Goal: Information Seeking & Learning: Learn about a topic

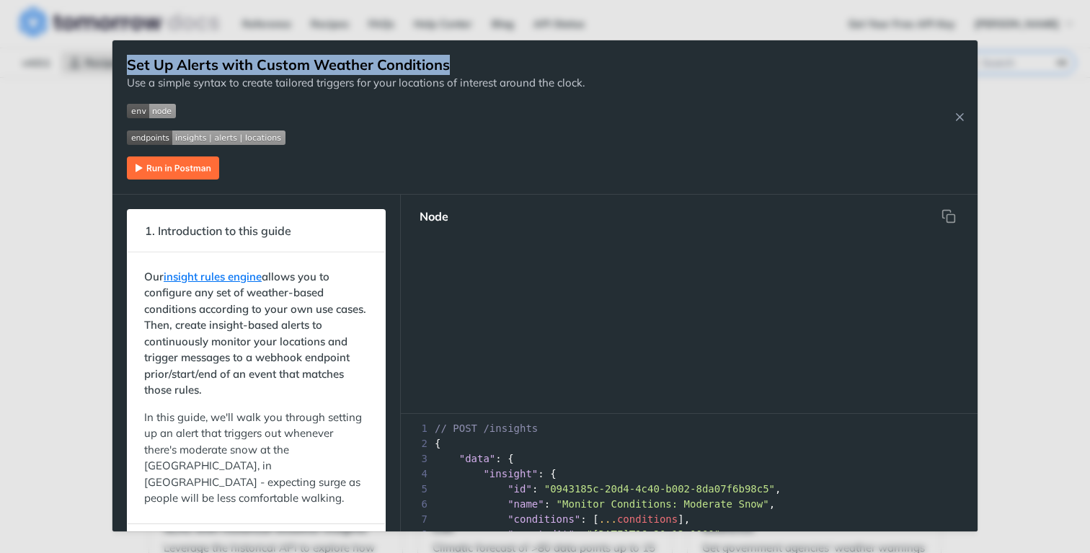
scroll to position [61, 0]
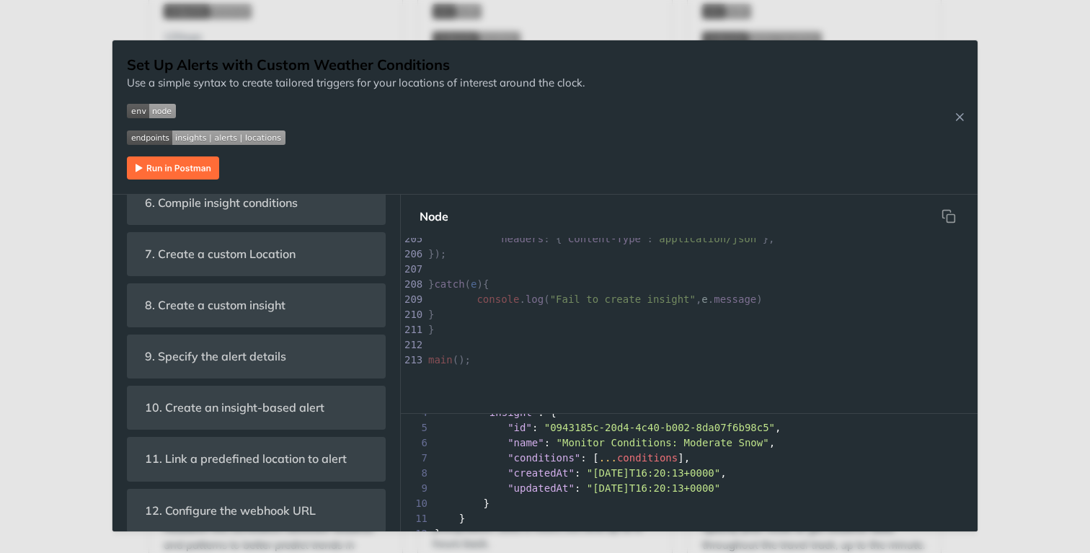
click at [426, 162] on p at bounding box center [356, 167] width 458 height 23
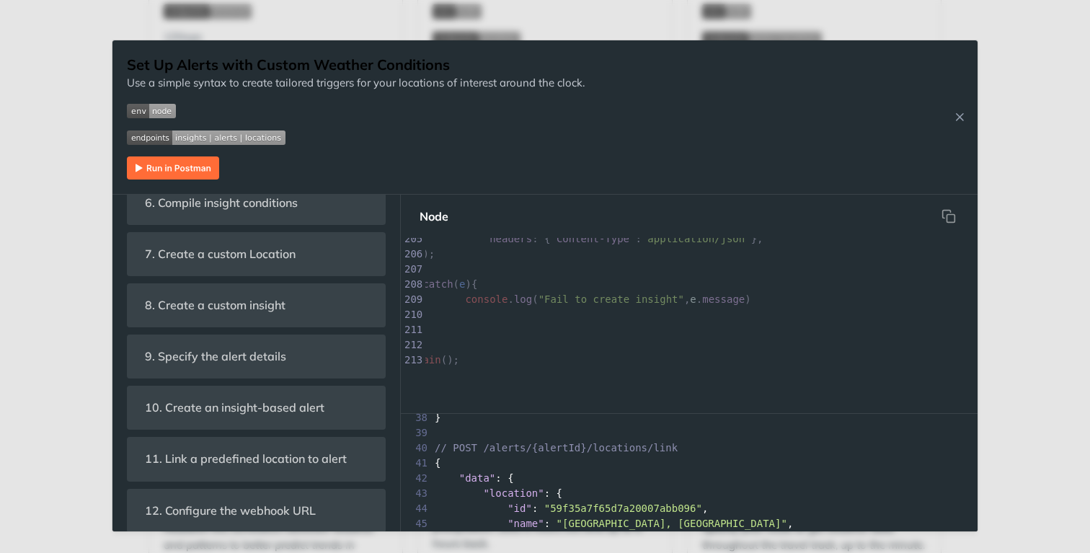
scroll to position [692, 0]
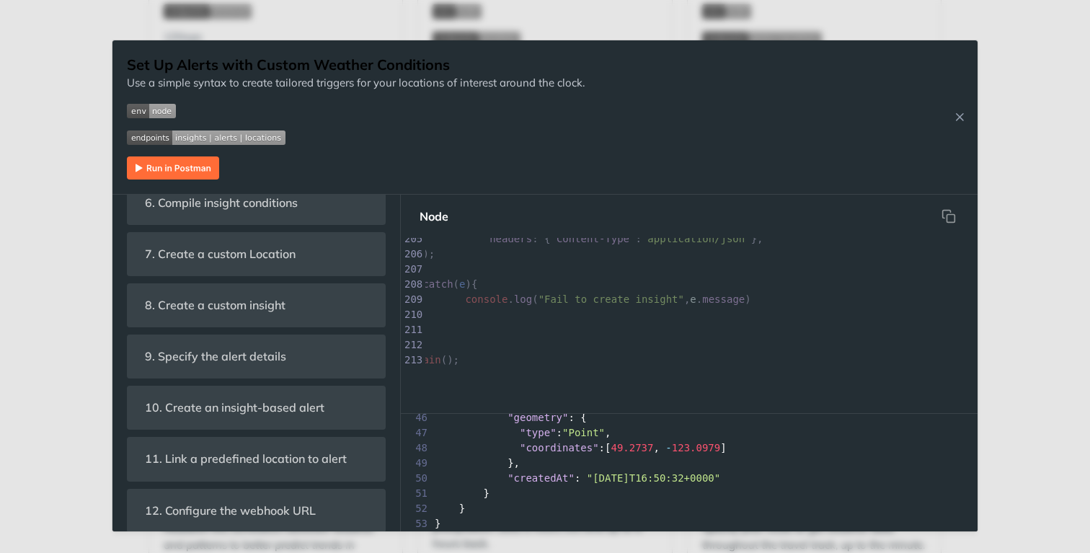
click at [182, 66] on h1 "Set Up Alerts with Custom Weather Conditions" at bounding box center [356, 65] width 458 height 20
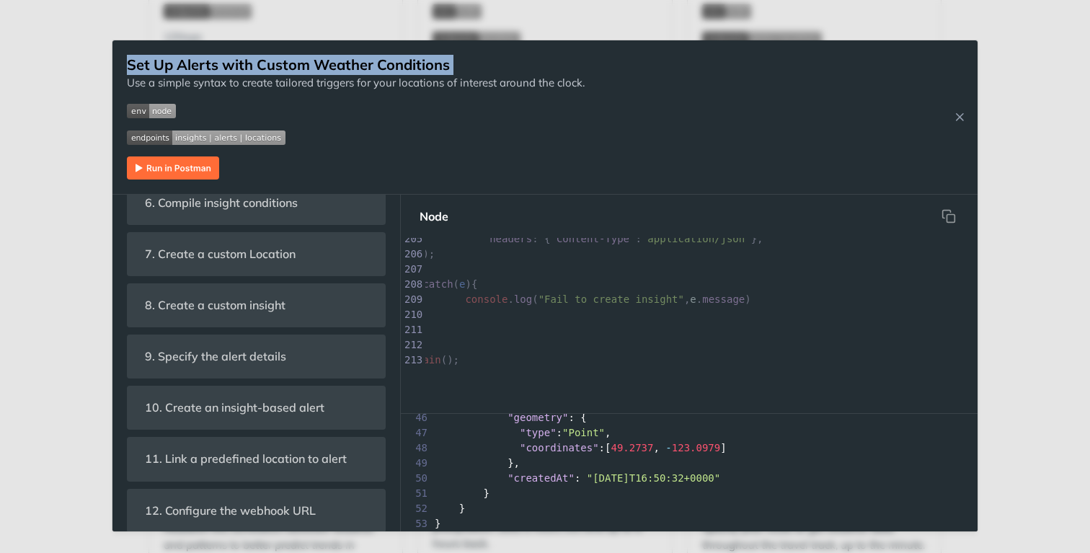
click at [182, 66] on h1 "Set Up Alerts with Custom Weather Conditions" at bounding box center [356, 65] width 458 height 20
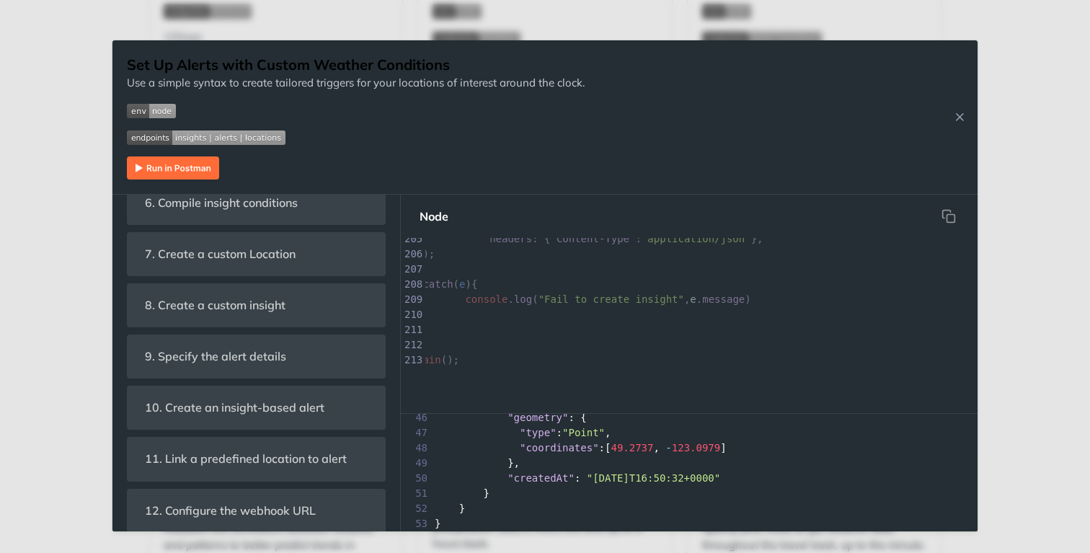
click at [182, 81] on p "Use a simple syntax to create tailored triggers for your locations of interest …" at bounding box center [356, 83] width 458 height 17
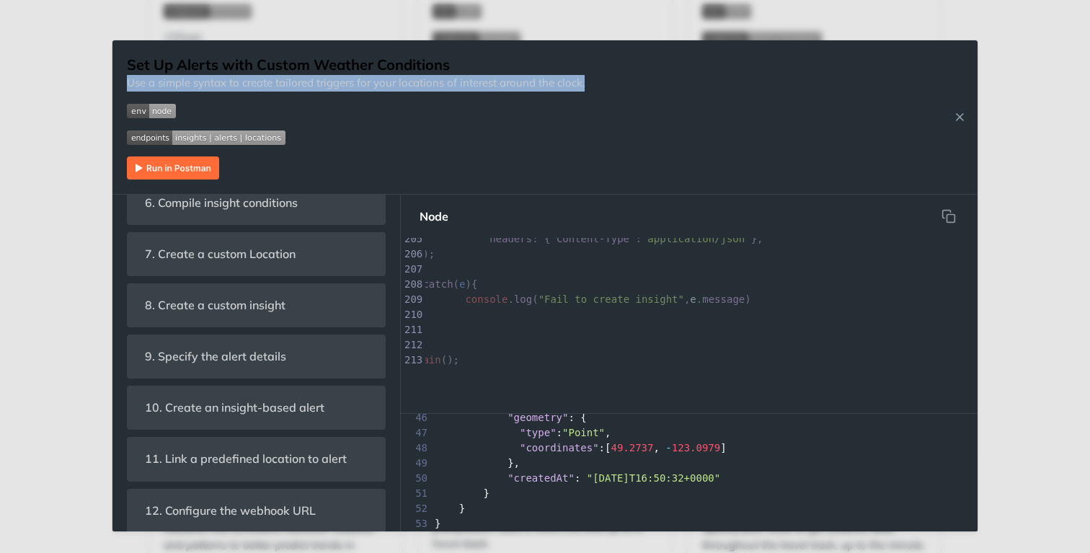
click at [182, 81] on p "Use a simple syntax to create tailored triggers for your locations of interest …" at bounding box center [356, 83] width 458 height 17
click at [221, 97] on div "Use a simple syntax to create tailored triggers for your locations of interest …" at bounding box center [356, 127] width 458 height 105
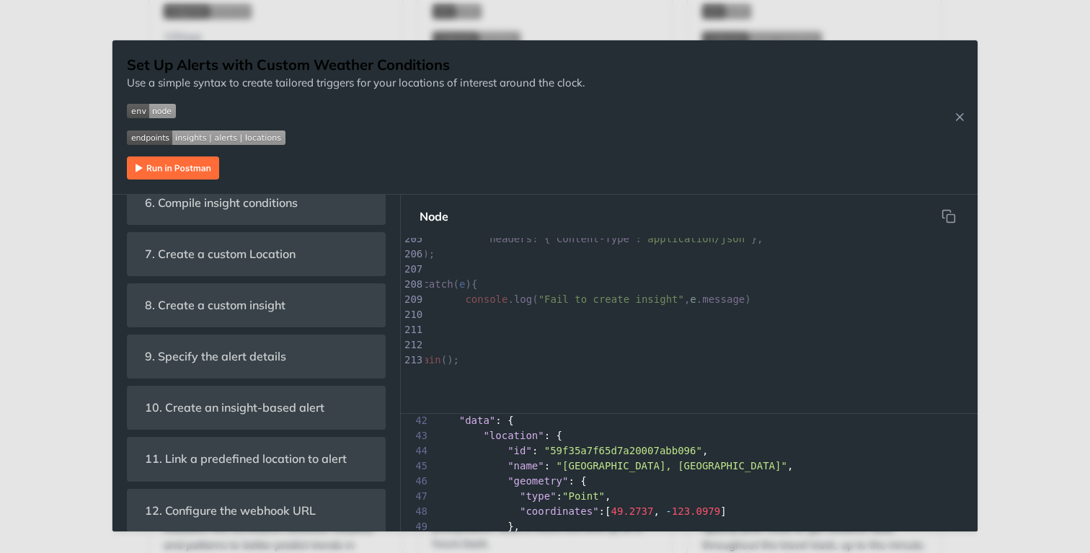
scroll to position [620, 0]
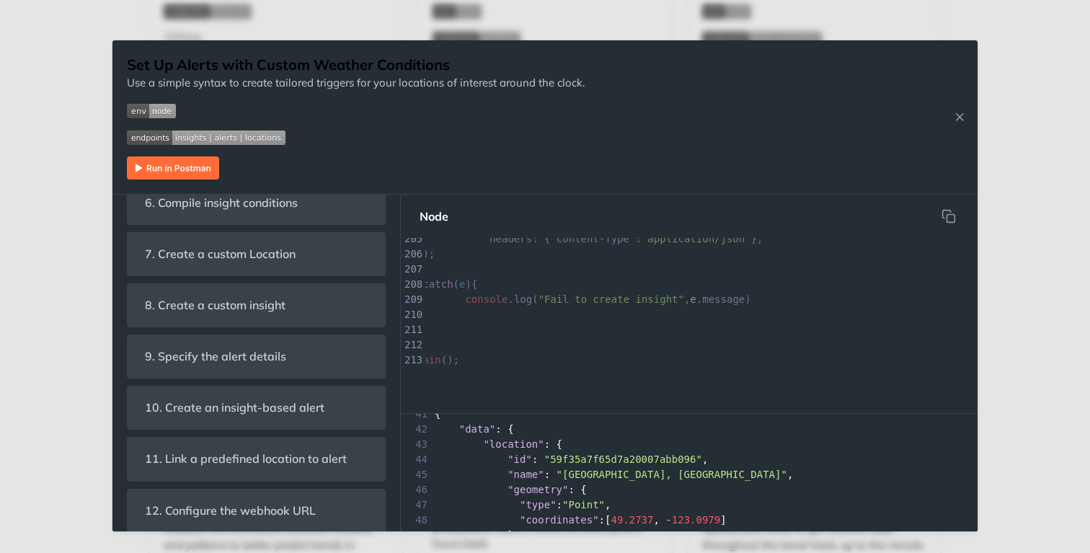
click at [578, 457] on span ""59f35a7f65d7a20007abb096"" at bounding box center [623, 460] width 158 height 12
click at [583, 476] on span ""Pacific Central Station, Vancouver"" at bounding box center [672, 475] width 231 height 12
drag, startPoint x: 583, startPoint y: 476, endPoint x: 733, endPoint y: 474, distance: 150.0
click at [733, 474] on span ""Pacific Central Station, Vancouver"" at bounding box center [672, 475] width 231 height 12
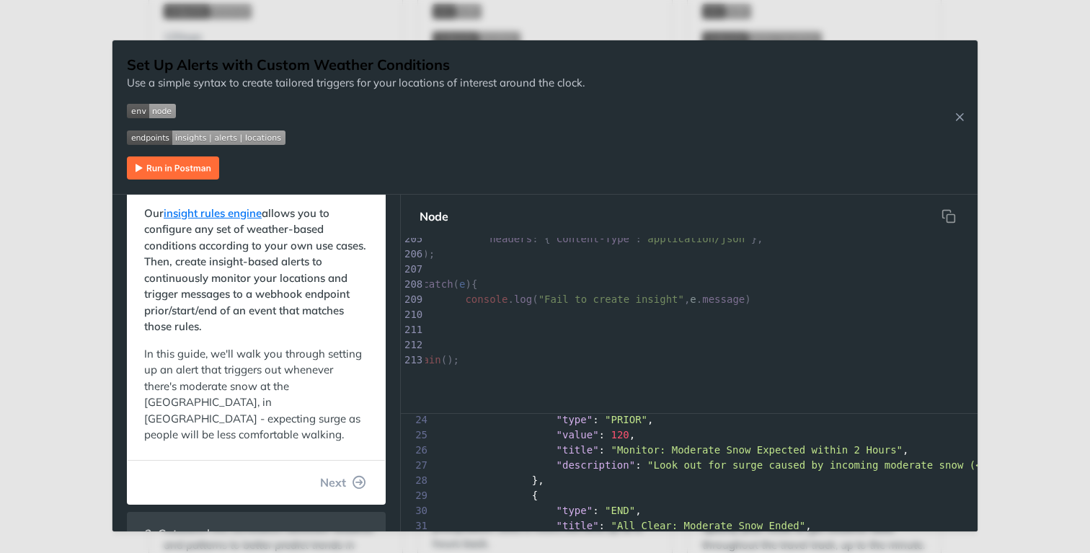
scroll to position [0, 0]
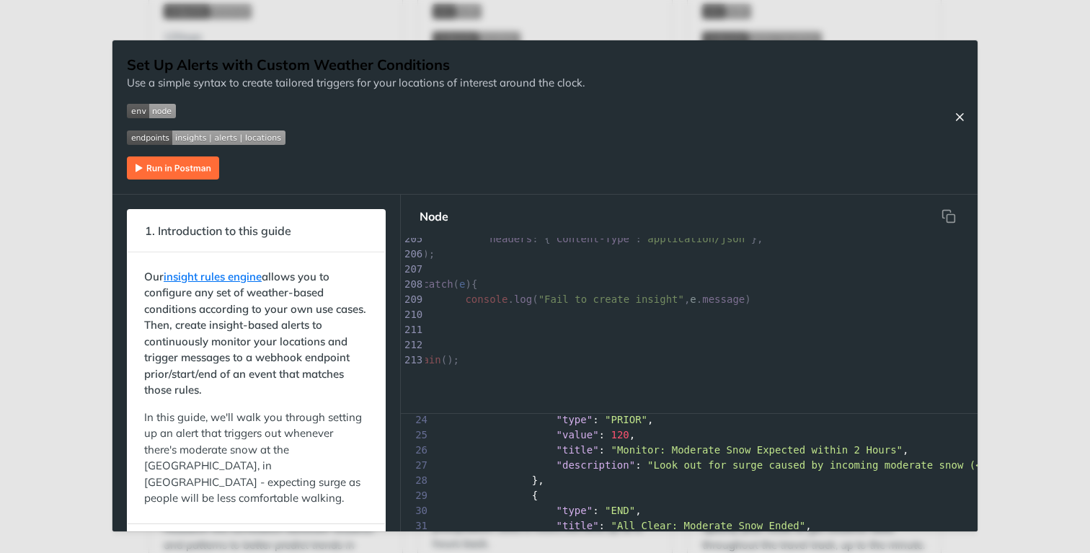
click at [958, 113] on icon "Close Recipe" at bounding box center [959, 116] width 13 height 13
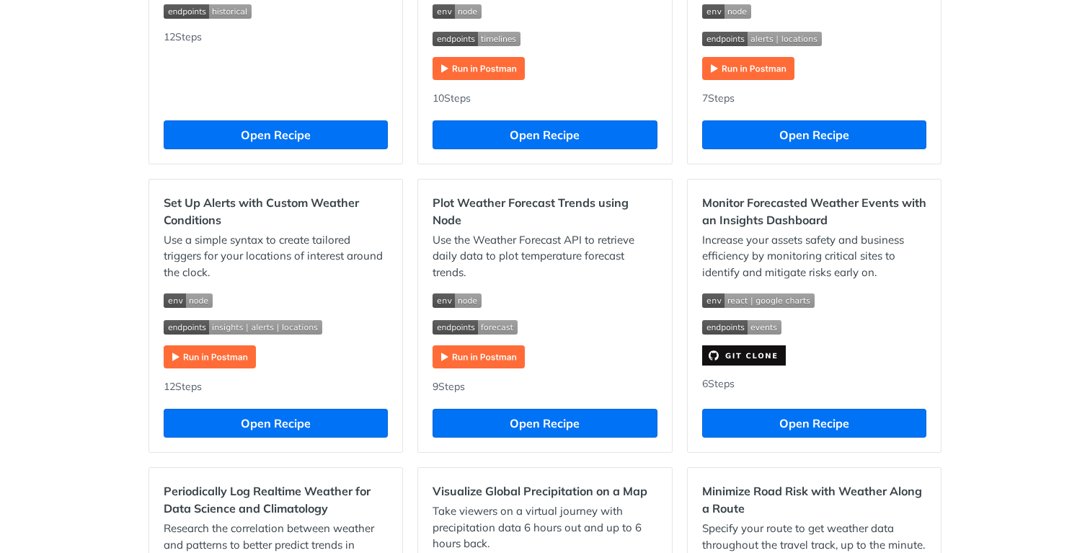
click at [229, 358] on img "Expand image" at bounding box center [210, 356] width 92 height 23
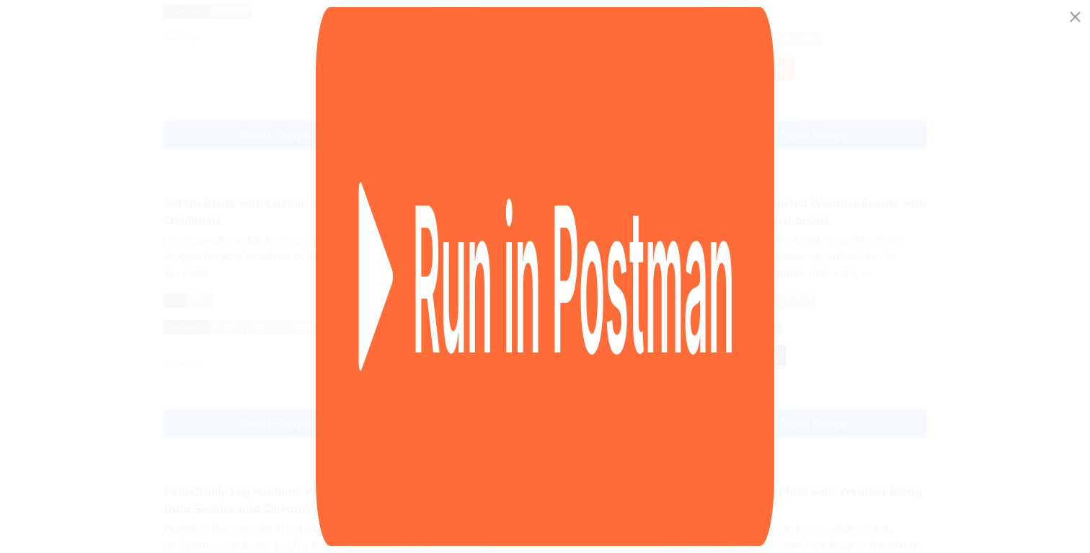
click at [280, 379] on span "Collapse image" at bounding box center [545, 276] width 1090 height 553
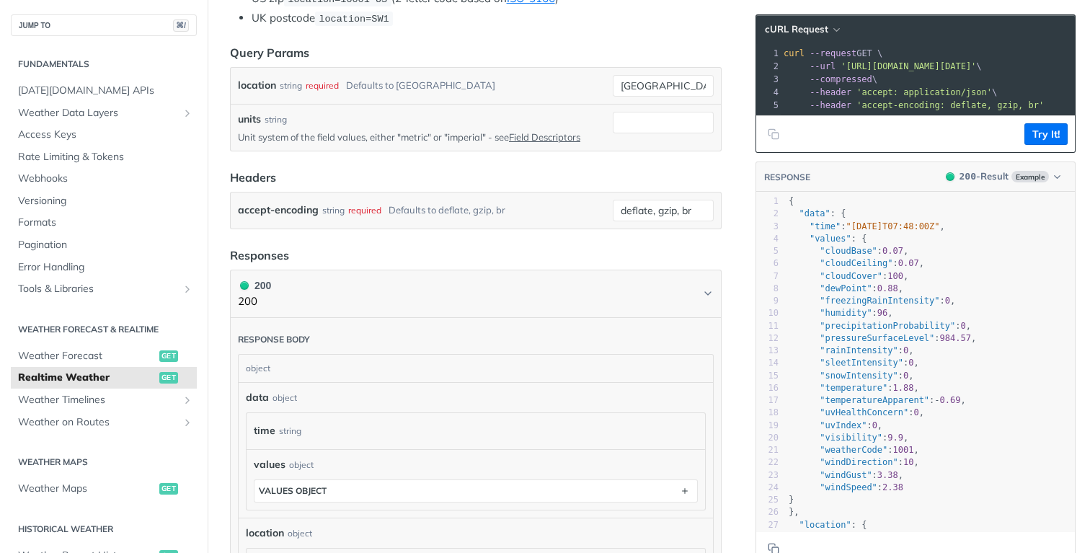
scroll to position [591, 0]
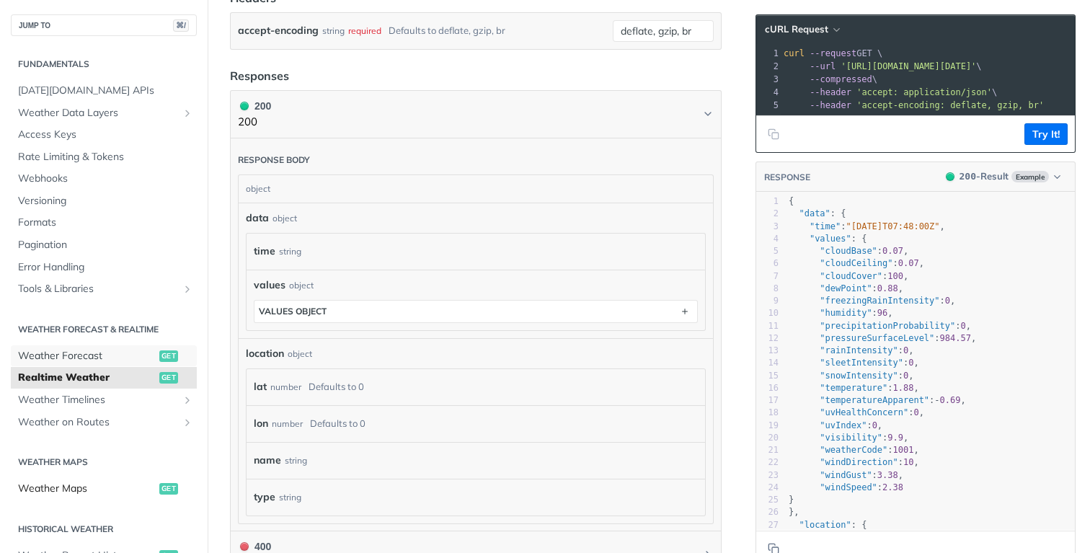
click at [128, 355] on span "Weather Forecast" at bounding box center [87, 356] width 138 height 14
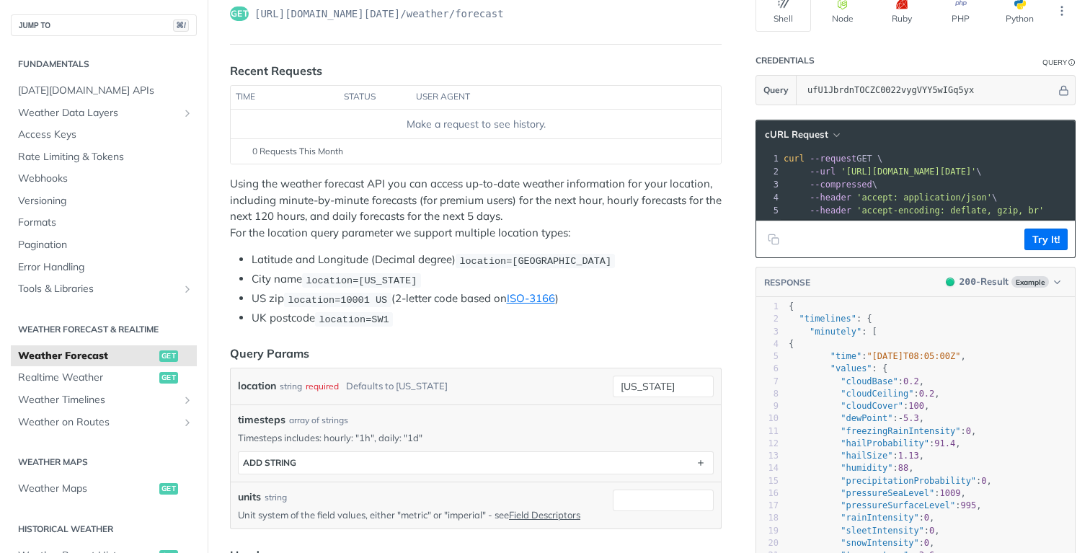
scroll to position [131, 0]
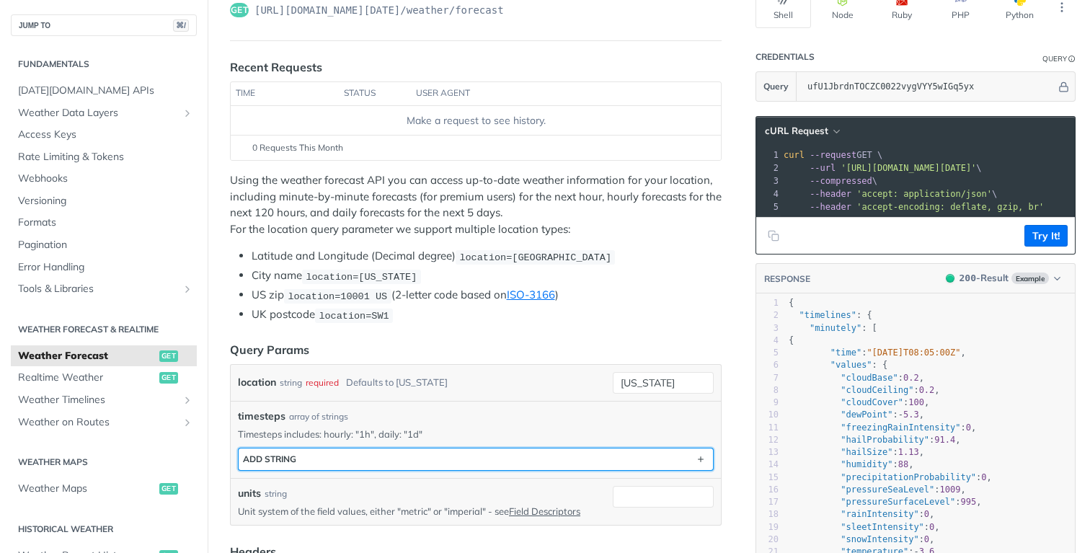
click at [485, 455] on button "ADD string" at bounding box center [476, 459] width 474 height 22
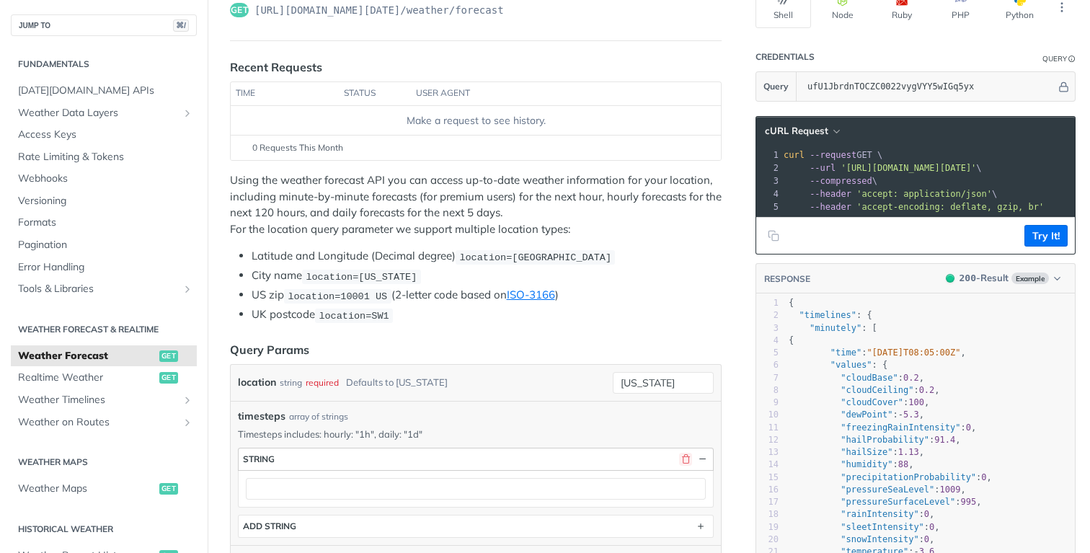
click at [680, 454] on button "button" at bounding box center [685, 459] width 13 height 13
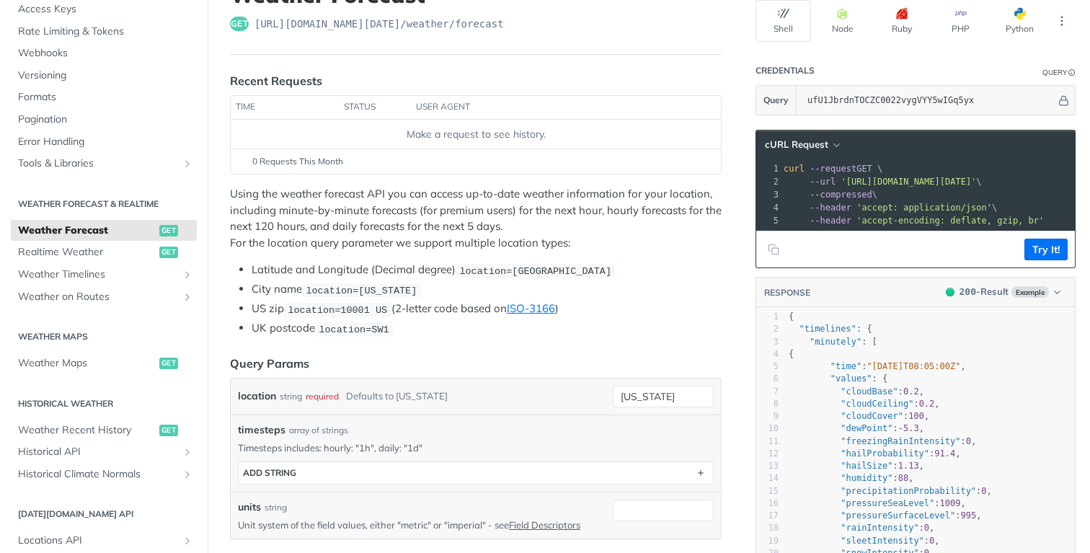
scroll to position [97, 0]
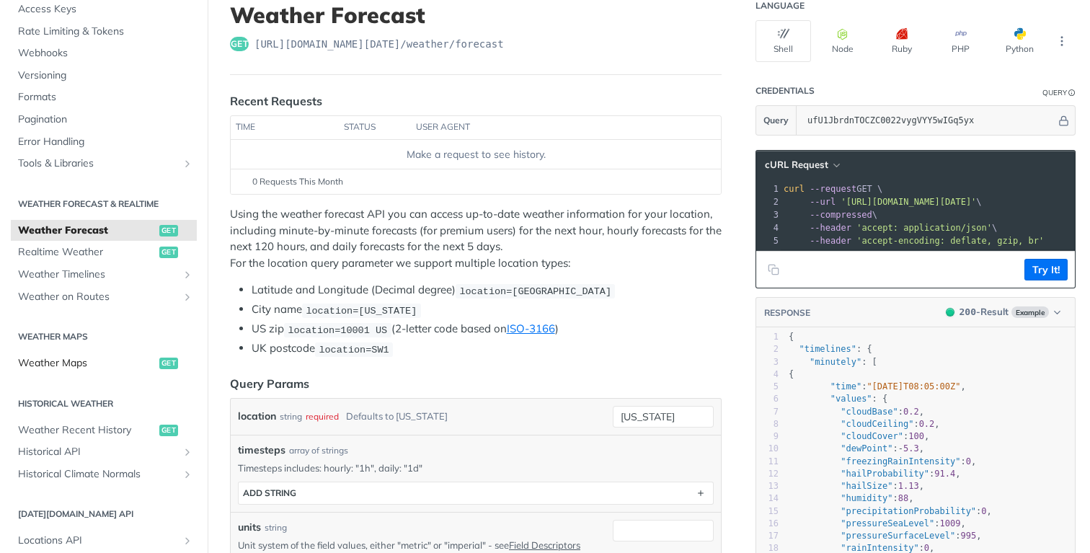
click at [71, 359] on span "Weather Maps" at bounding box center [87, 363] width 138 height 14
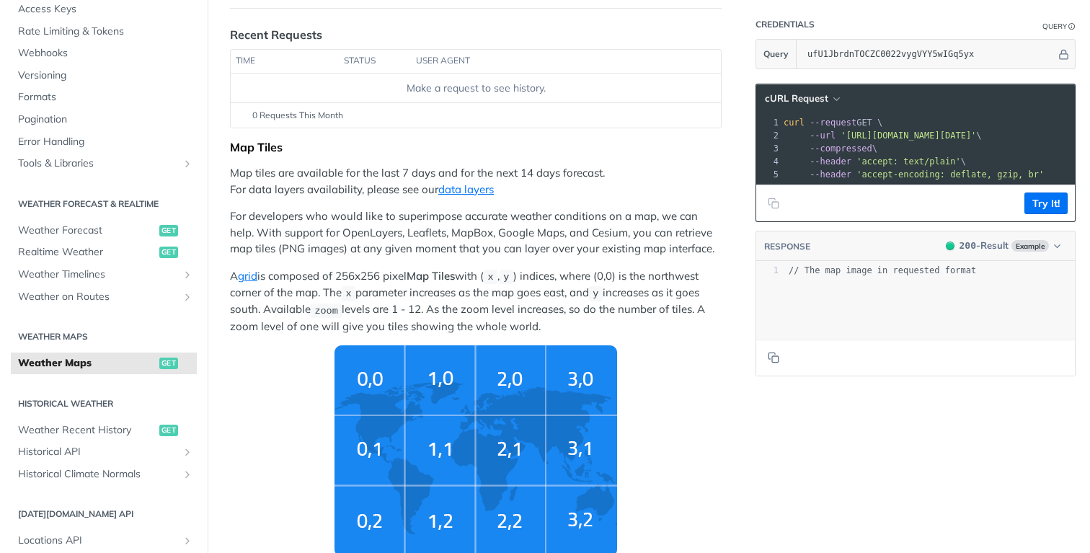
scroll to position [172, 0]
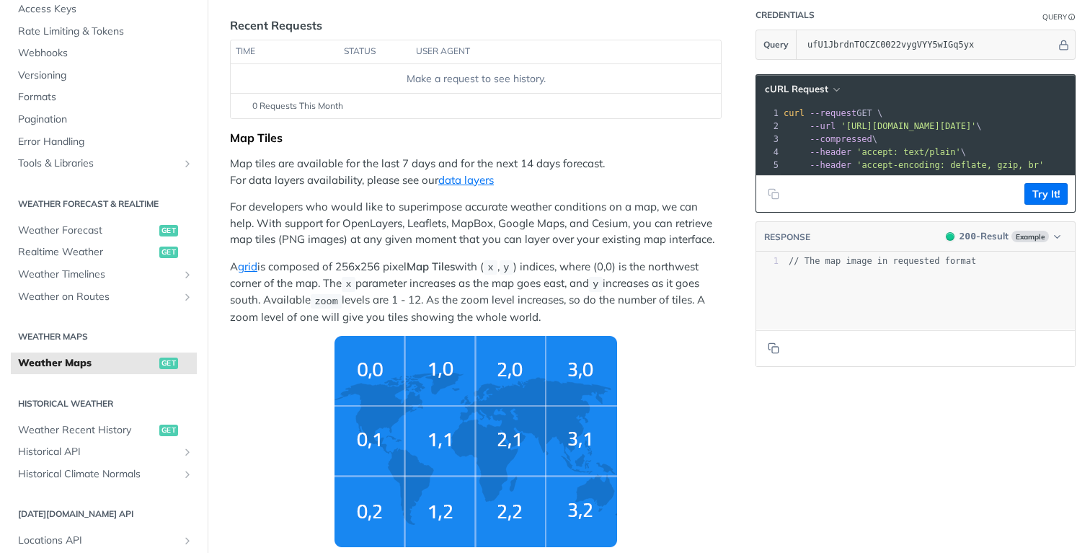
click at [374, 396] on img "Tiles Zoom Level" at bounding box center [476, 441] width 283 height 211
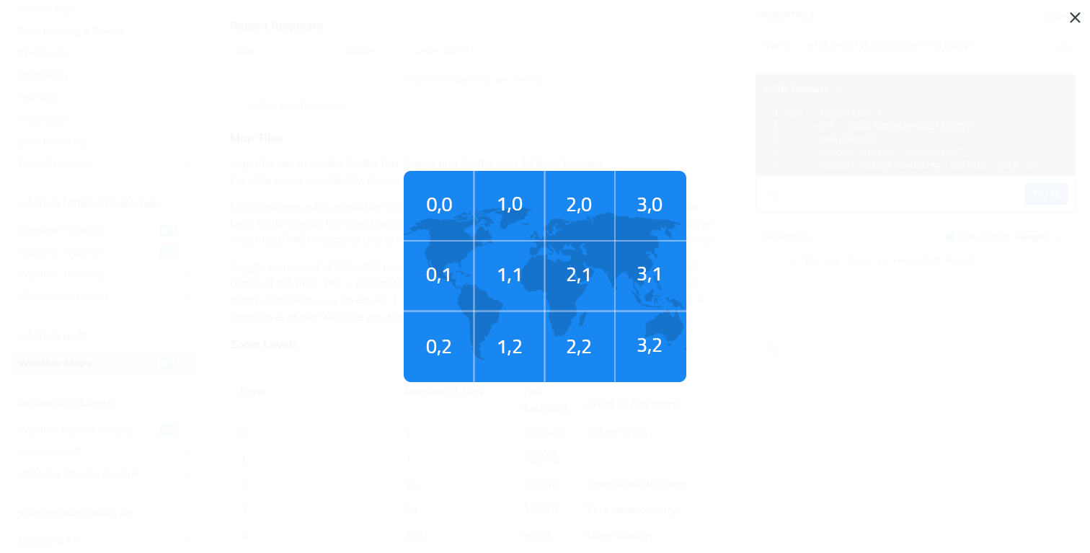
click at [387, 389] on span "Tiles Zoom Level" at bounding box center [545, 276] width 1090 height 553
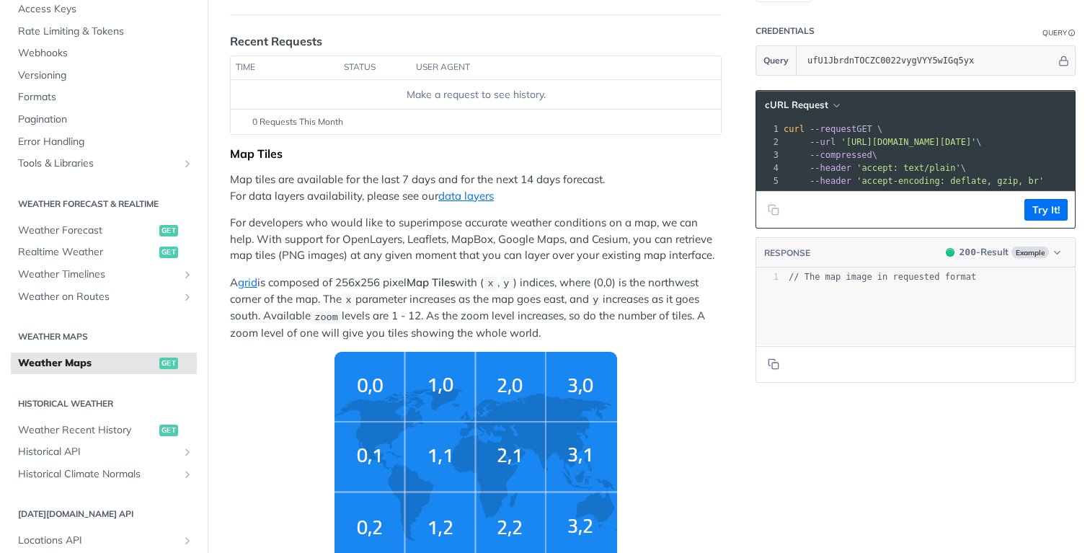
scroll to position [154, 0]
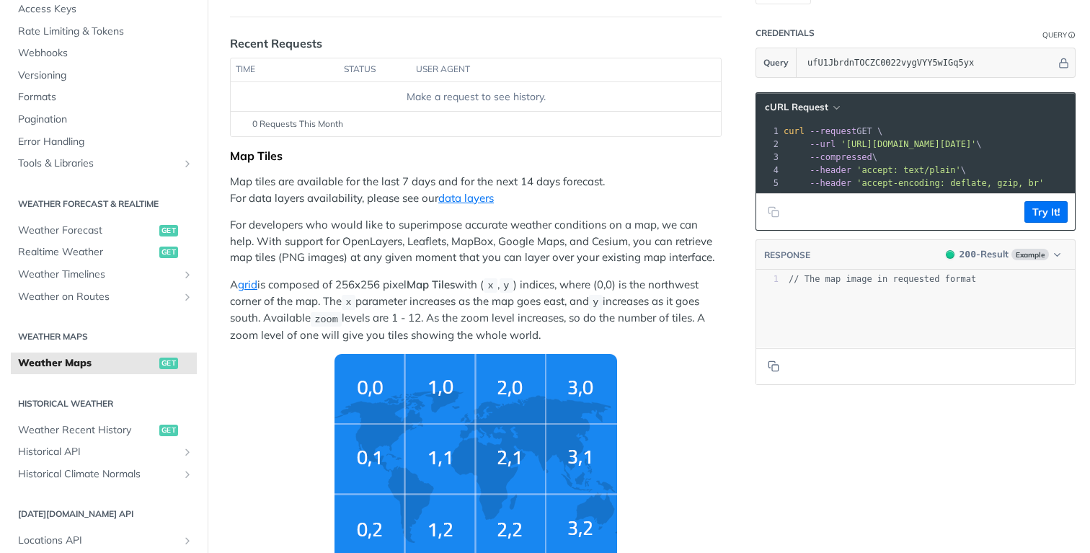
click at [307, 201] on p "Map tiles are available for the last 7 days and for the next 14 days forecast. …" at bounding box center [476, 190] width 492 height 32
click at [319, 206] on p "Map tiles are available for the last 7 days and for the next 14 days forecast. …" at bounding box center [476, 190] width 492 height 32
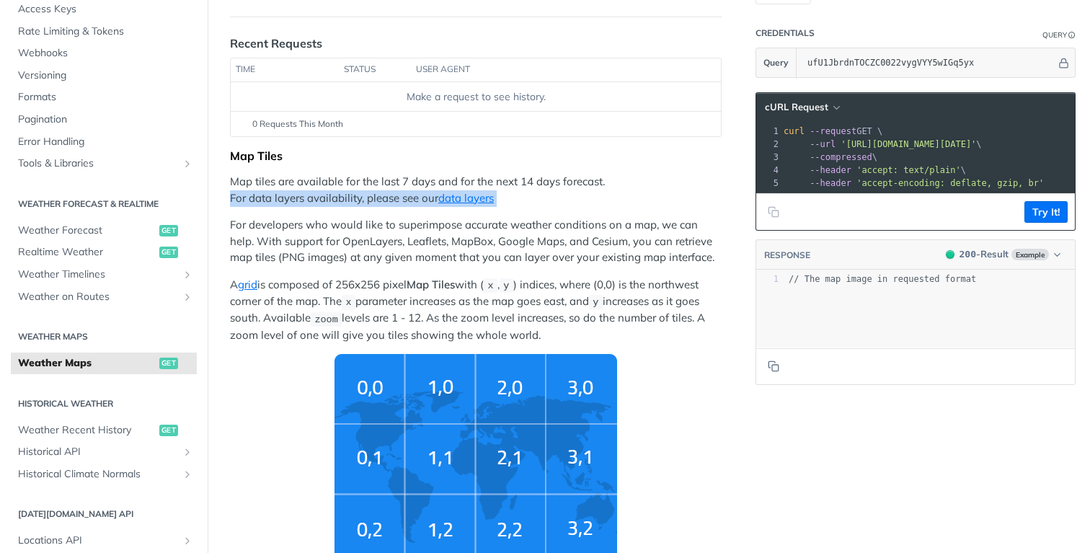
click at [319, 206] on p "Map tiles are available for the last 7 days and for the next 14 days forecast. …" at bounding box center [476, 190] width 492 height 32
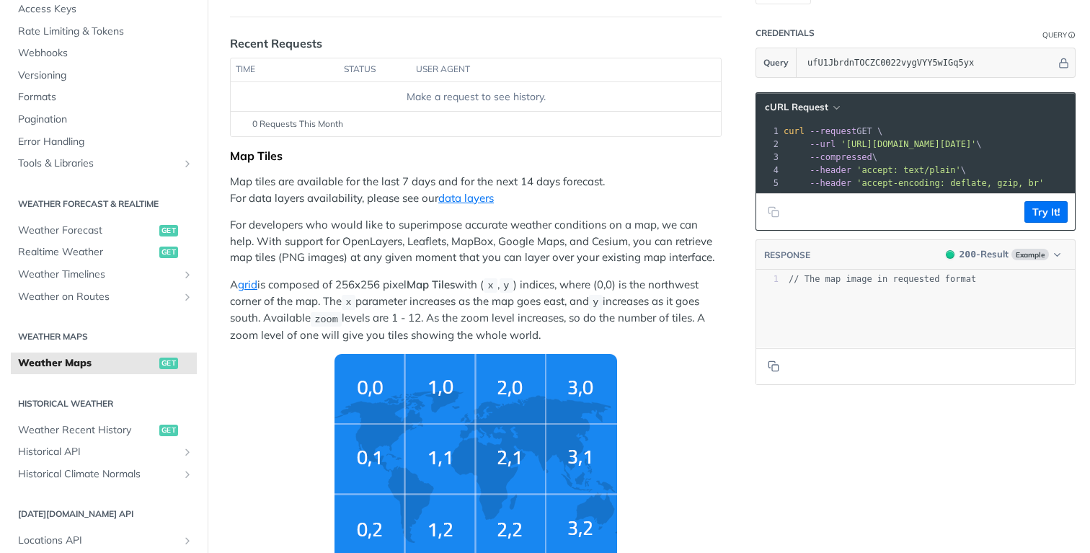
click at [293, 242] on p "For developers who would like to superimpose accurate weather conditions on a m…" at bounding box center [476, 241] width 492 height 49
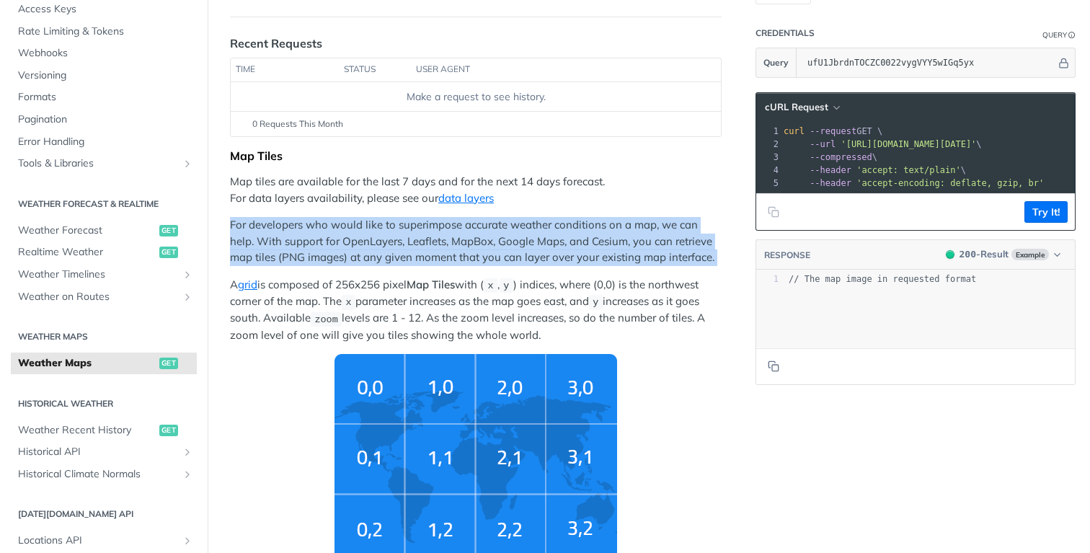
click at [293, 242] on p "For developers who would like to superimpose accurate weather conditions on a m…" at bounding box center [476, 241] width 492 height 49
click at [467, 257] on p "For developers who would like to superimpose accurate weather conditions on a m…" at bounding box center [476, 241] width 492 height 49
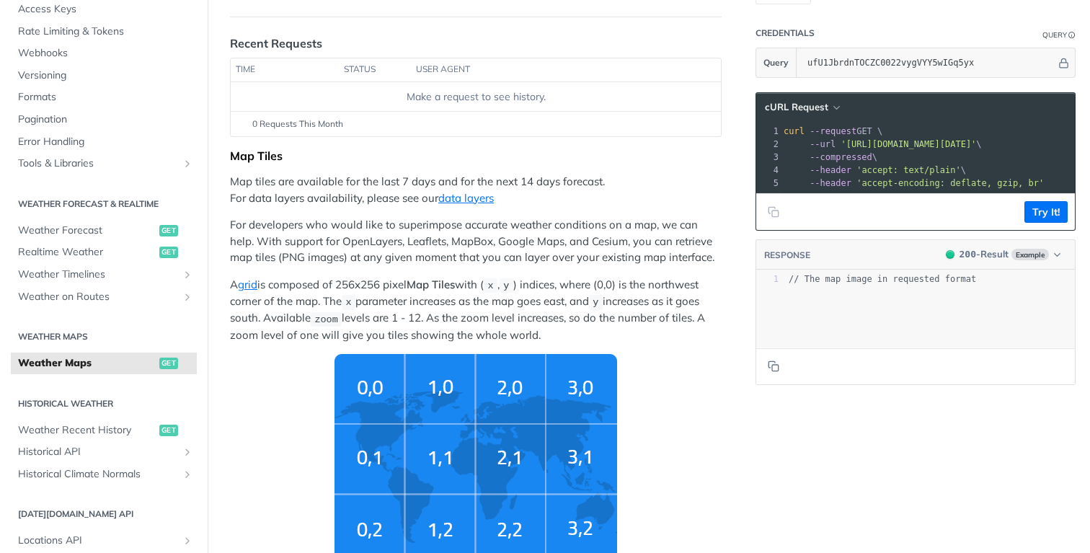
click at [268, 254] on p "For developers who would like to superimpose accurate weather conditions on a m…" at bounding box center [476, 241] width 492 height 49
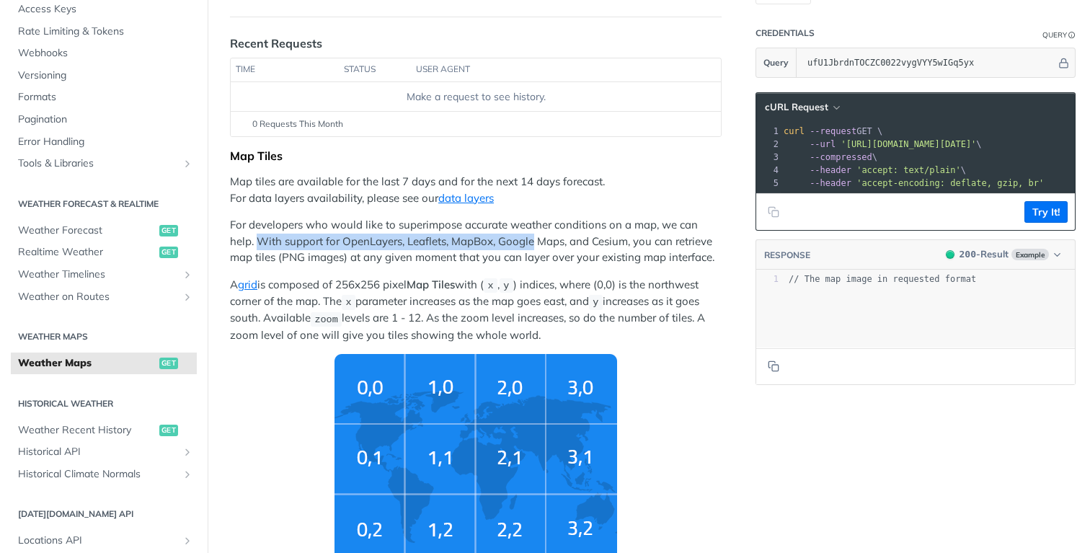
drag, startPoint x: 268, startPoint y: 254, endPoint x: 522, endPoint y: 254, distance: 254.5
click at [522, 254] on p "For developers who would like to superimpose accurate weather conditions on a m…" at bounding box center [476, 241] width 492 height 49
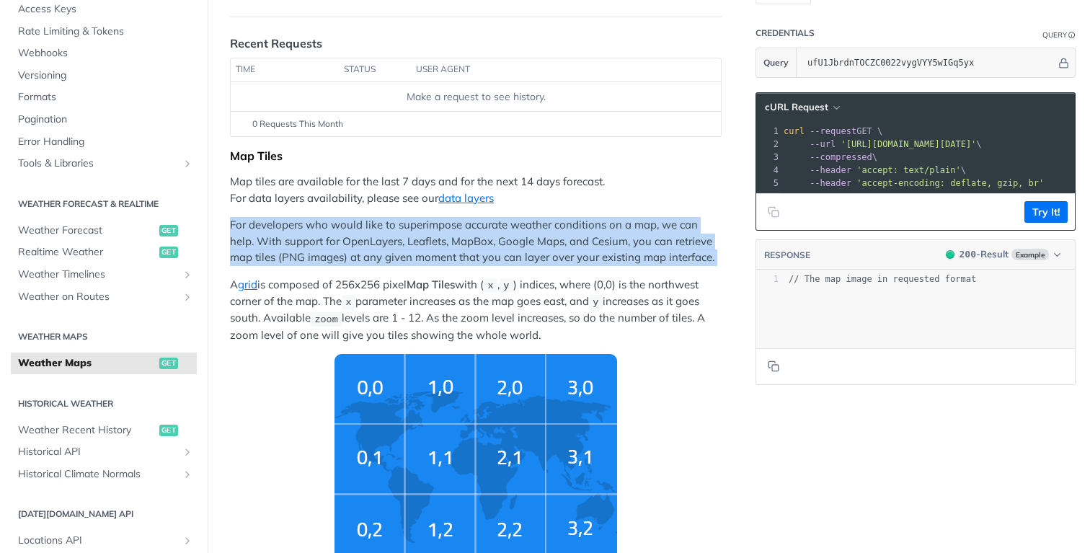
click at [522, 254] on p "For developers who would like to superimpose accurate weather conditions on a m…" at bounding box center [476, 241] width 492 height 49
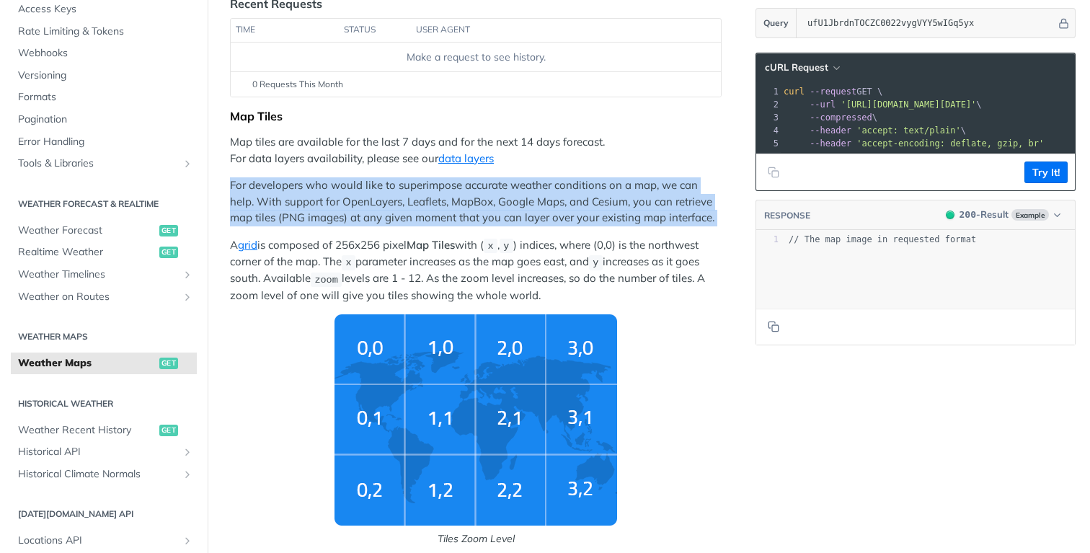
scroll to position [0, 0]
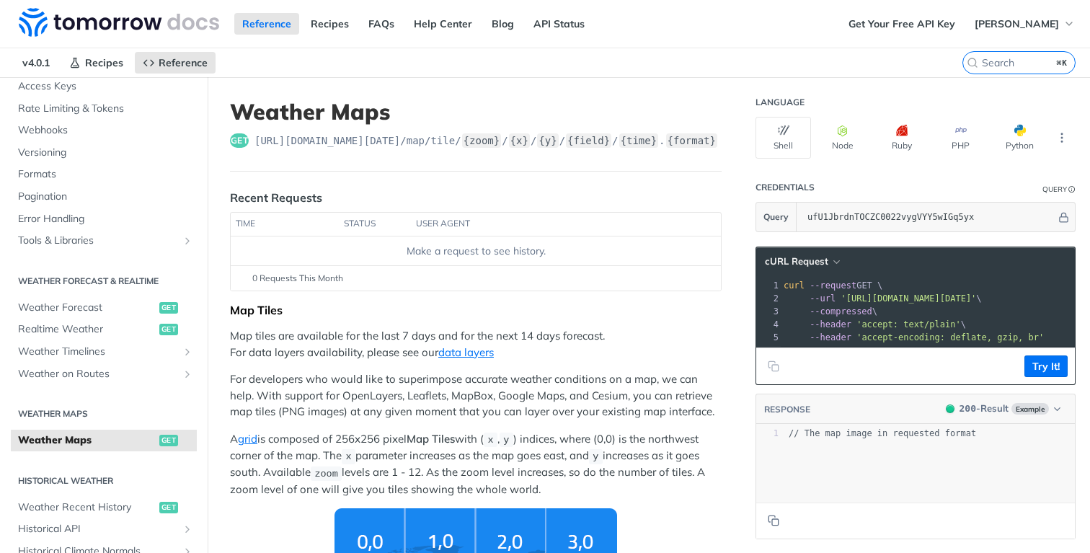
click at [600, 342] on p "Map tiles are available for the last 7 days and for the next 14 days forecast. …" at bounding box center [476, 344] width 492 height 32
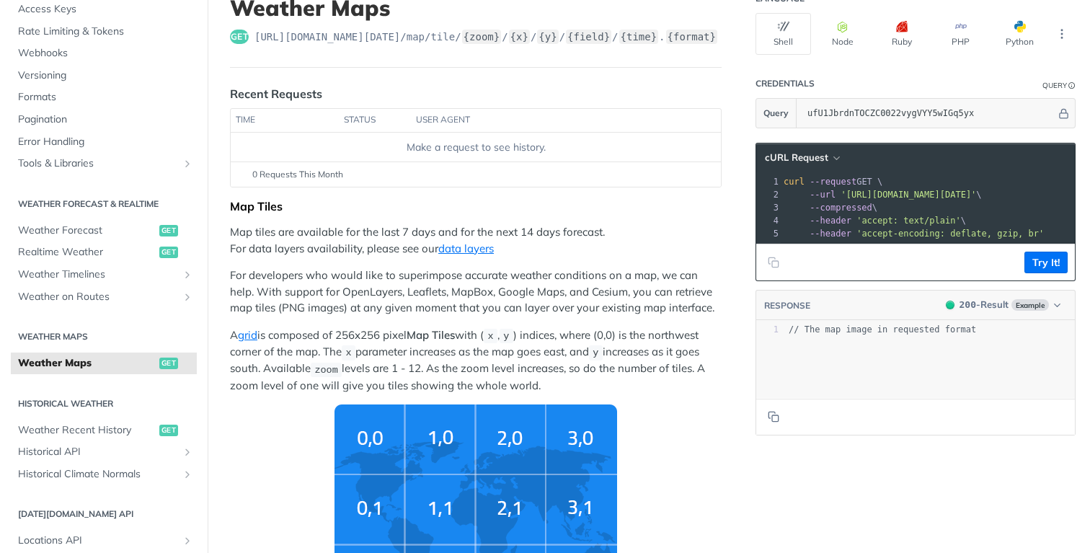
scroll to position [107, 0]
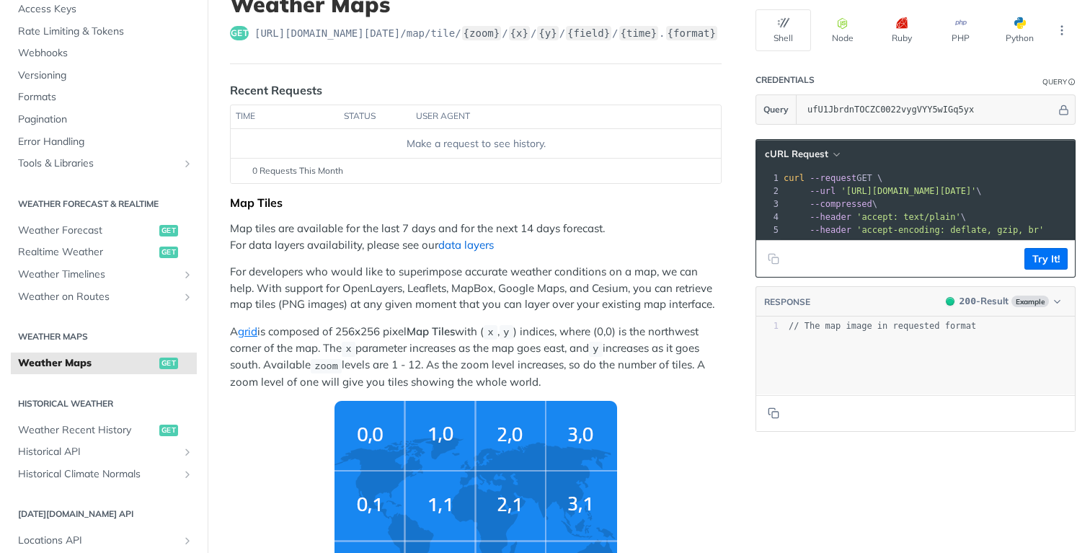
click at [471, 252] on link "data layers" at bounding box center [466, 245] width 56 height 14
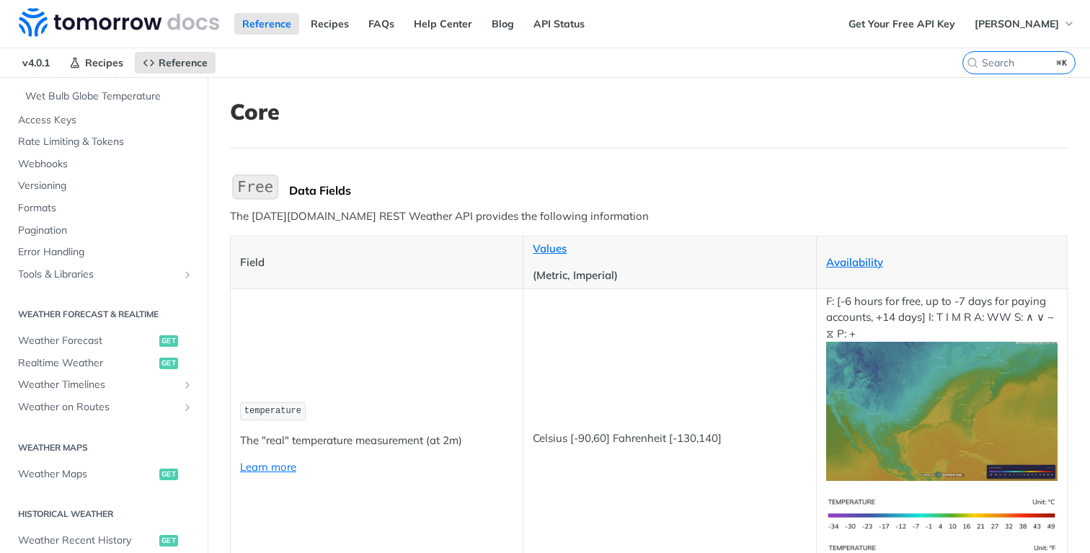
scroll to position [467, 0]
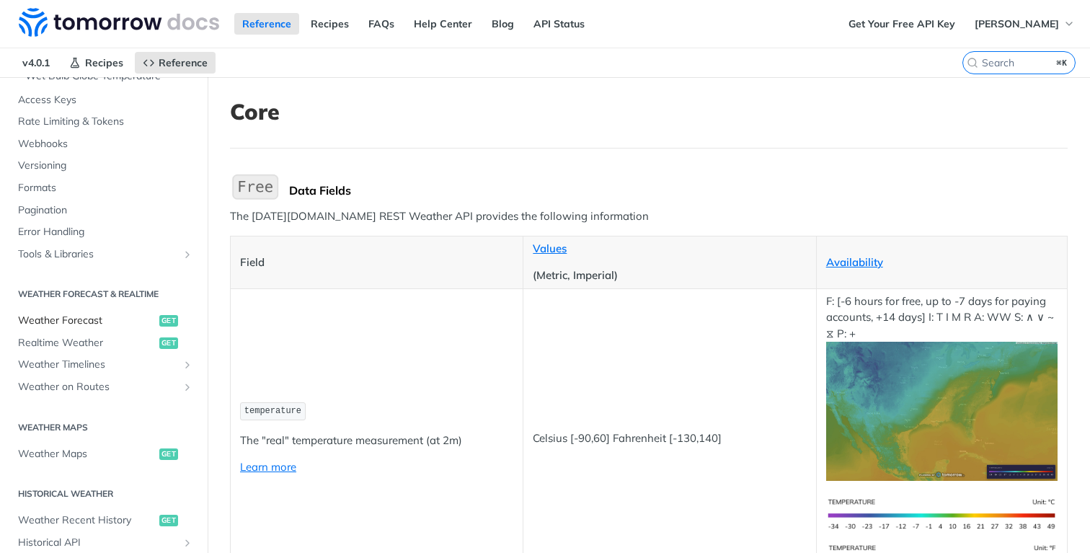
click at [84, 319] on span "Weather Forecast" at bounding box center [87, 321] width 138 height 14
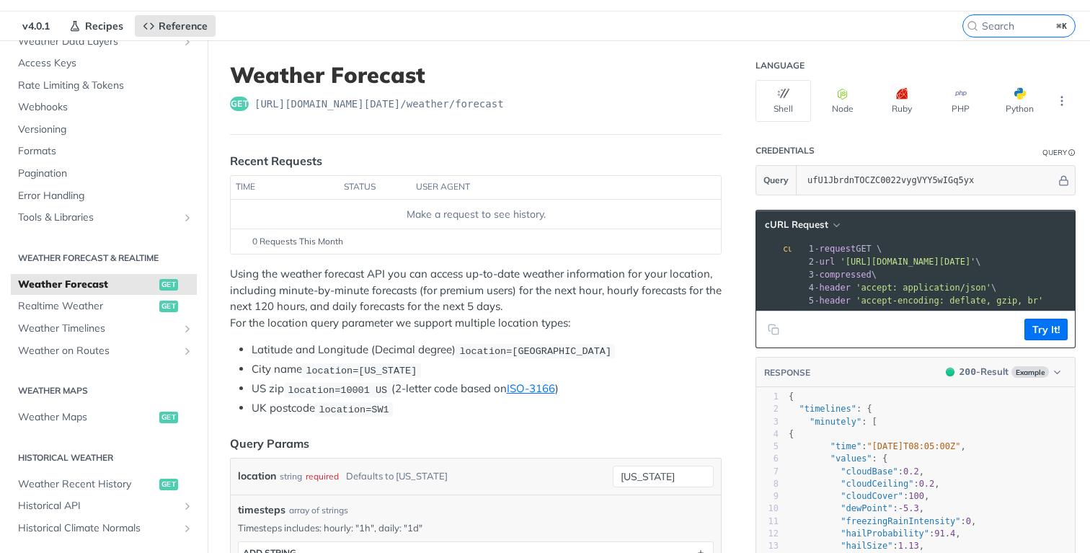
scroll to position [0, 245]
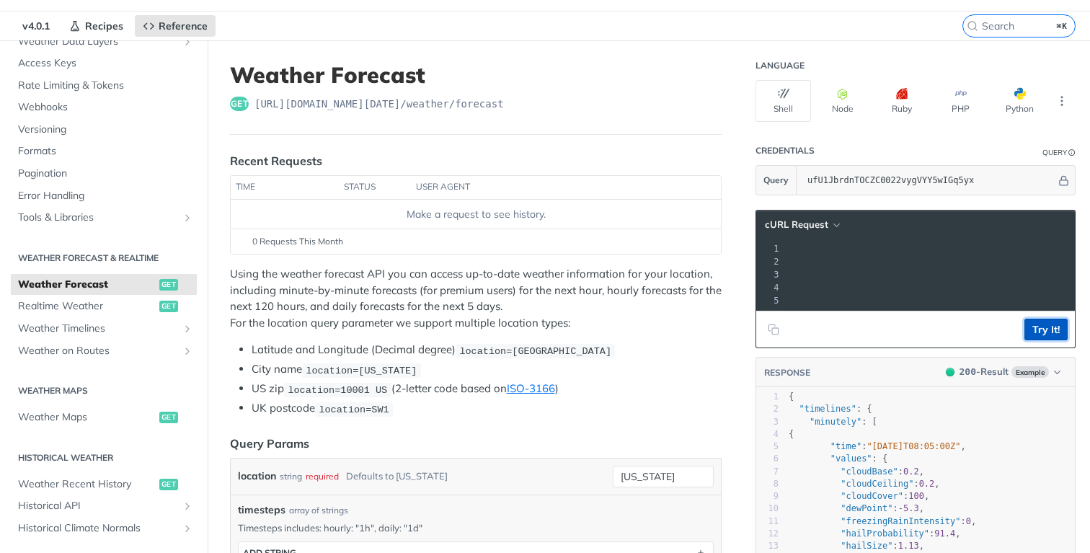
click at [1054, 329] on button "Try It!" at bounding box center [1046, 330] width 43 height 22
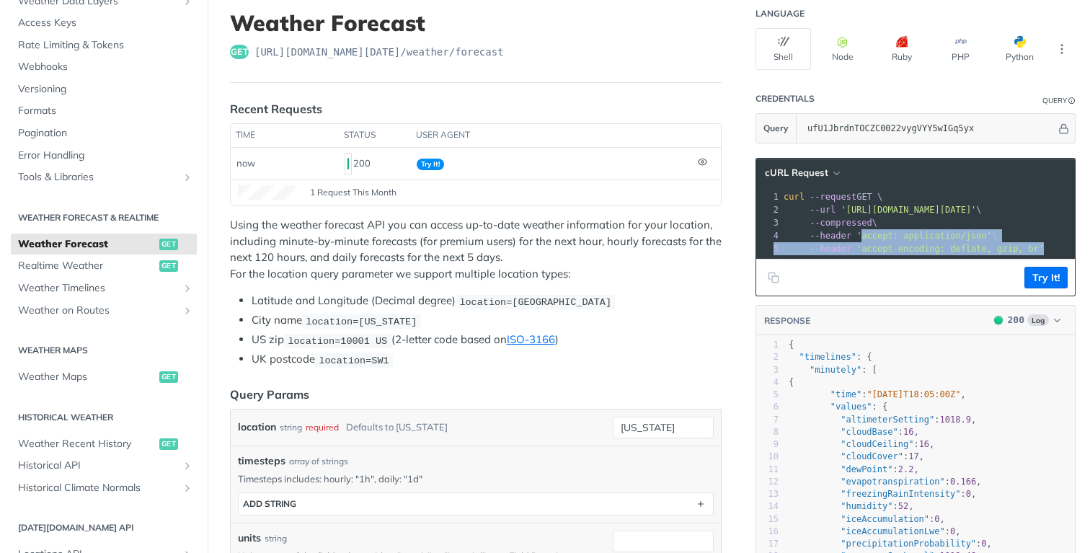
drag, startPoint x: 1058, startPoint y: 247, endPoint x: 862, endPoint y: 239, distance: 196.3
click at [862, 239] on div "1 curl --request GET \ 2 --url 'https://api.tomorrow.io/v4/weather/forecast?loc…" at bounding box center [1091, 222] width 620 height 65
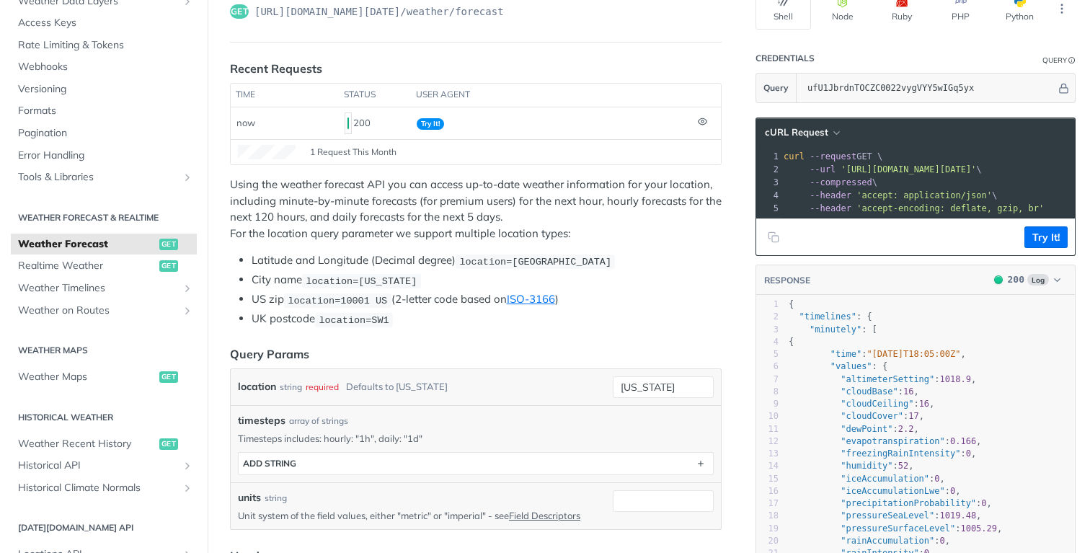
click at [819, 151] on span "--request" at bounding box center [833, 156] width 47 height 10
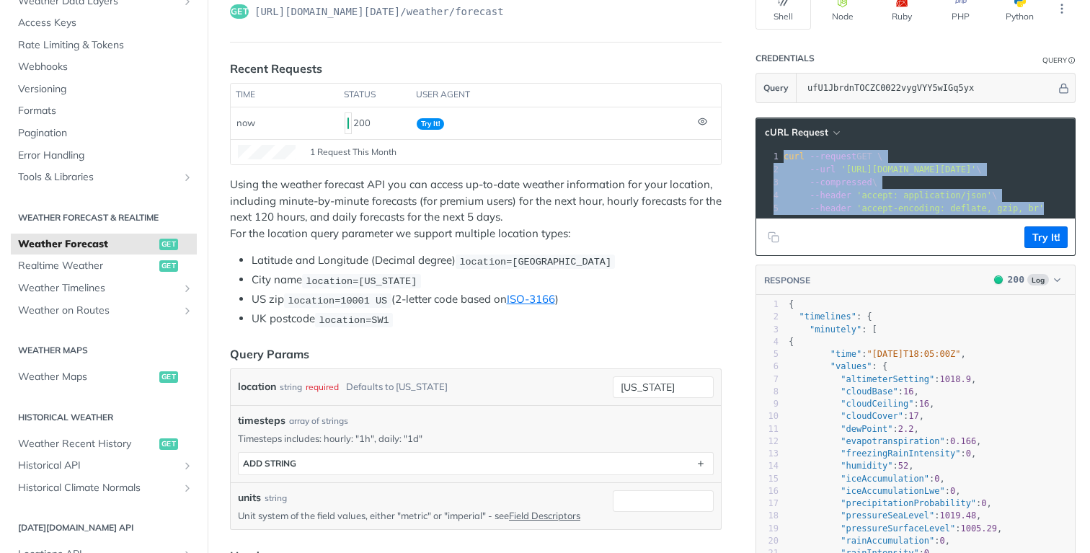
drag, startPoint x: 819, startPoint y: 151, endPoint x: 819, endPoint y: 234, distance: 83.6
click at [819, 234] on div "cURL Request xxxxxxxxxx 1 curl --request GET \ 2 --url 'https://api.tomorrow.io…" at bounding box center [916, 187] width 320 height 138
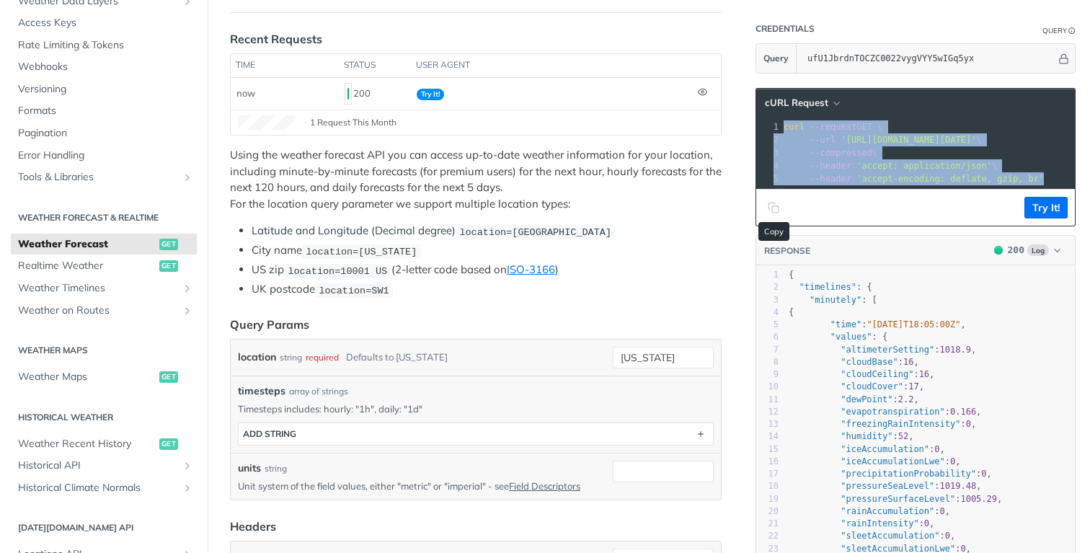
click at [764, 211] on button "Copy to clipboard" at bounding box center [774, 208] width 20 height 22
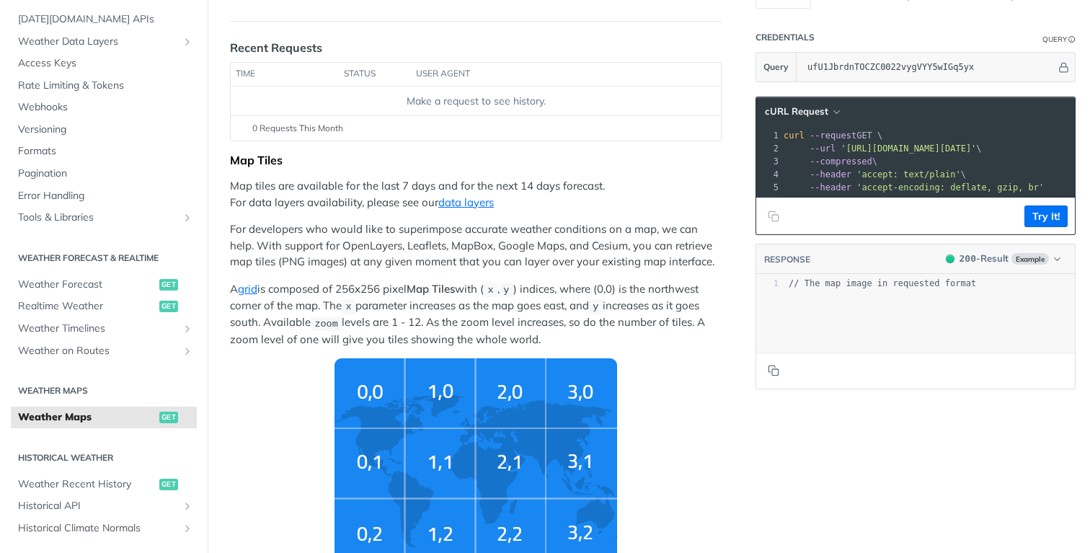
scroll to position [87, 0]
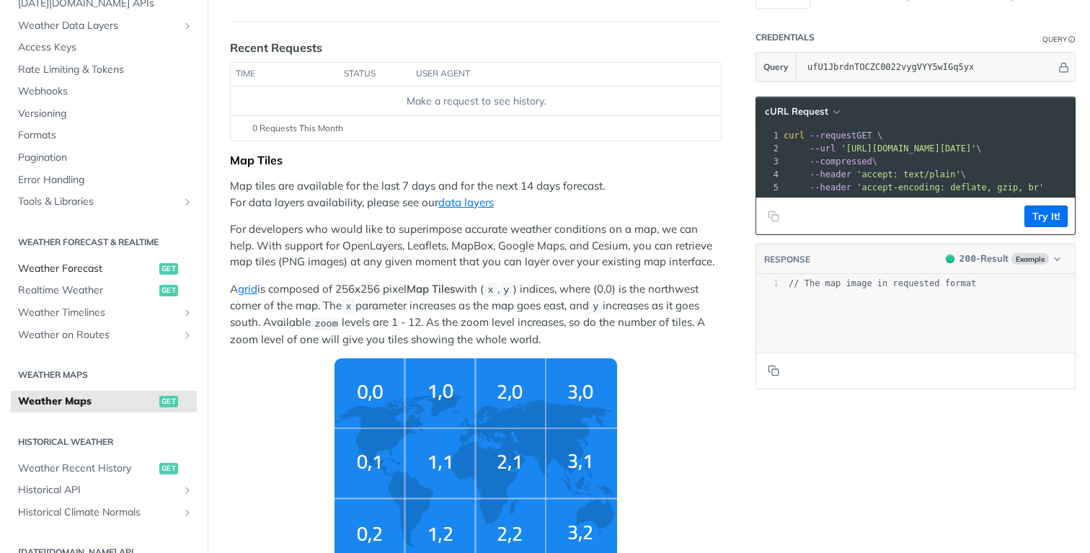
click at [89, 264] on span "Weather Forecast" at bounding box center [87, 269] width 138 height 14
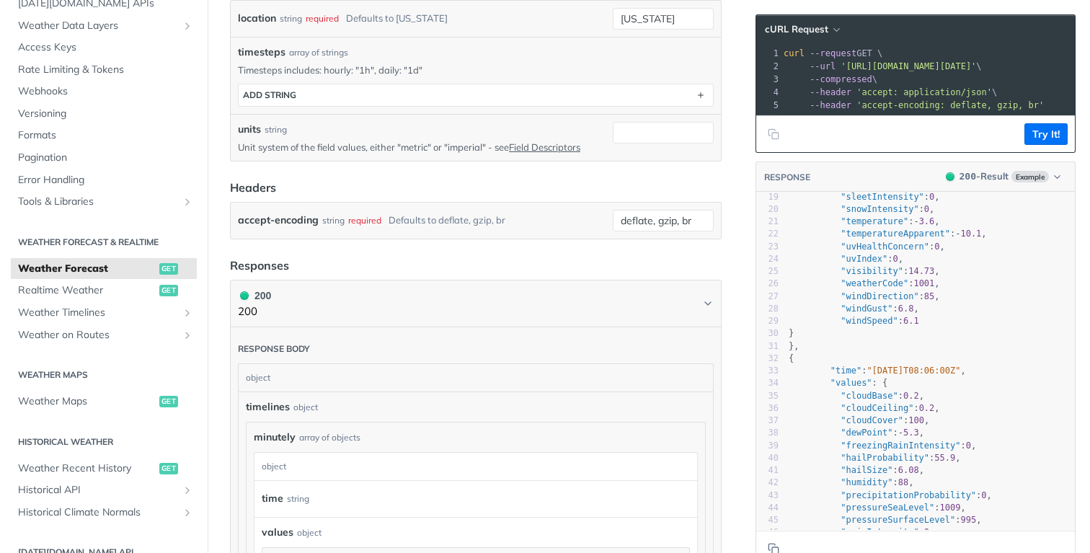
scroll to position [76, 0]
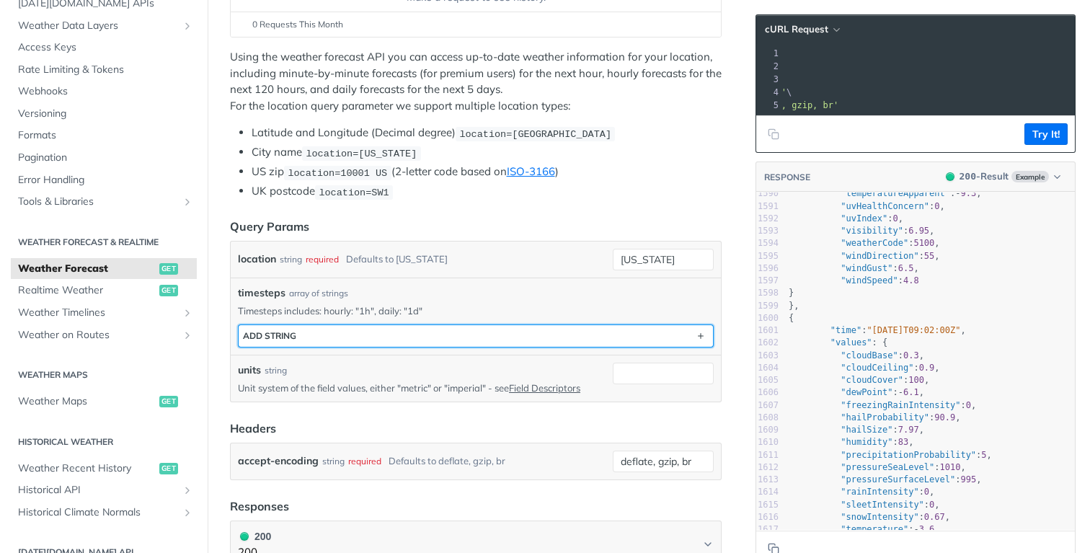
click at [357, 335] on button "ADD string" at bounding box center [476, 336] width 474 height 22
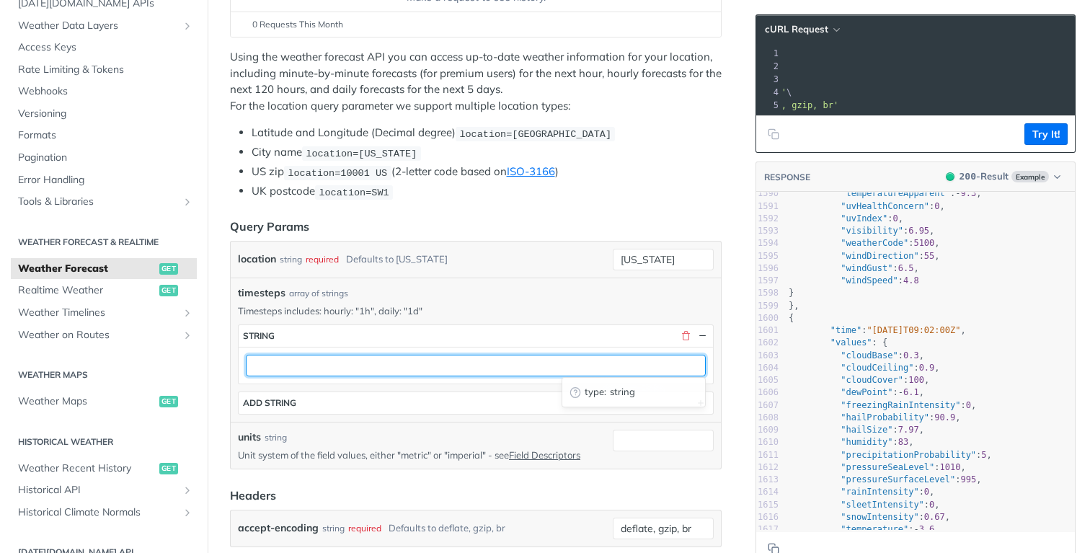
click at [354, 366] on input "text" at bounding box center [476, 366] width 460 height 22
type input "1d"
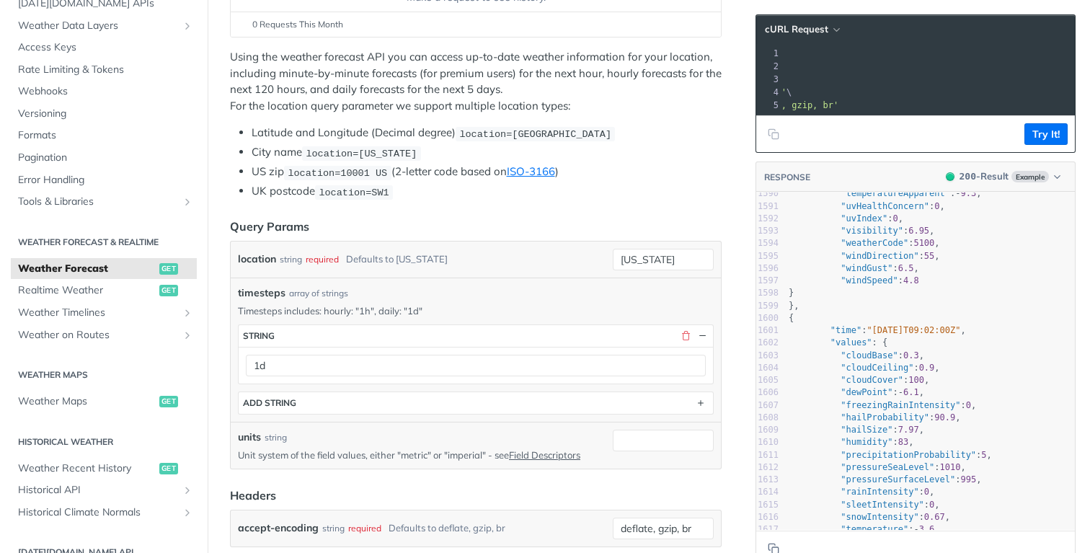
click at [508, 418] on div "timesteps array of strings Timesteps includes: hourly: "1h", daily: "1d" timest…" at bounding box center [476, 350] width 490 height 144
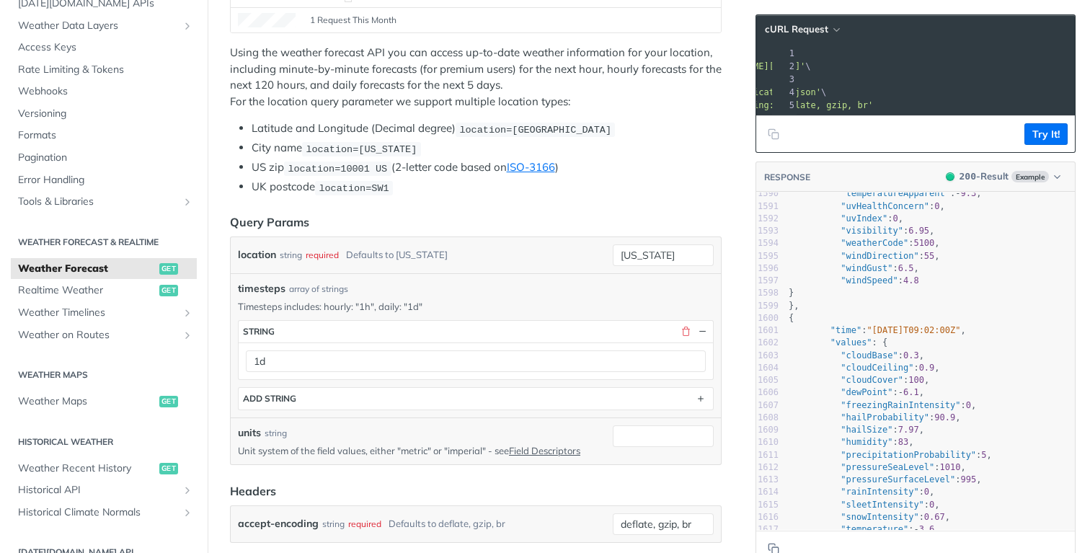
scroll to position [260, 0]
click at [777, 136] on icon "Copy to clipboard" at bounding box center [774, 134] width 12 height 12
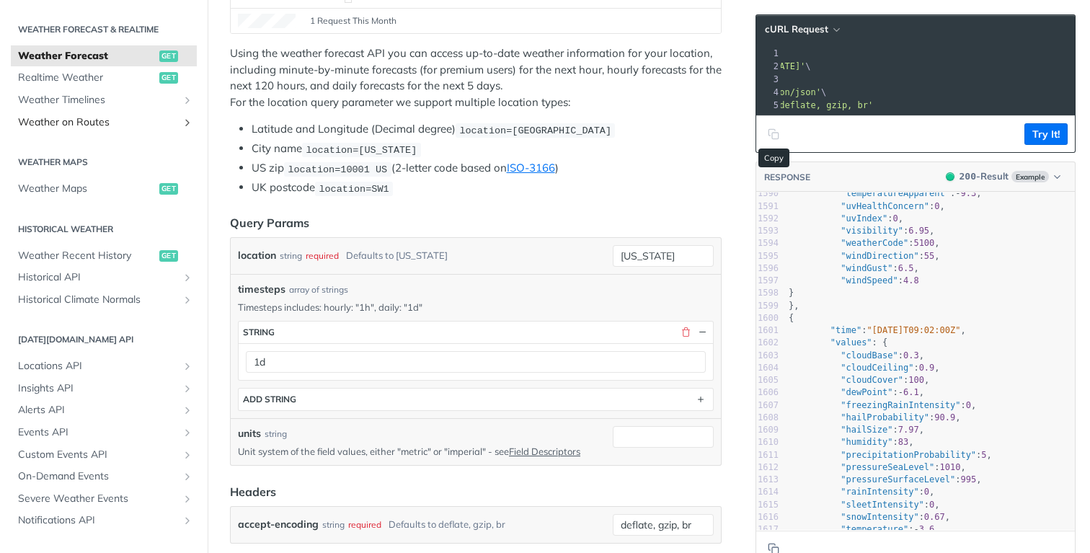
scroll to position [314, 0]
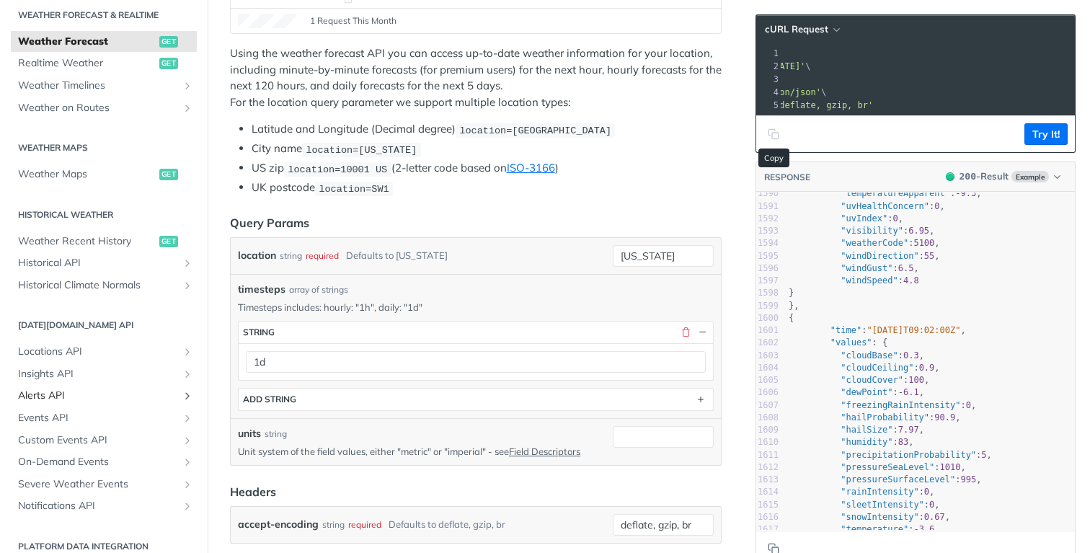
click at [93, 401] on span "Alerts API" at bounding box center [98, 396] width 160 height 14
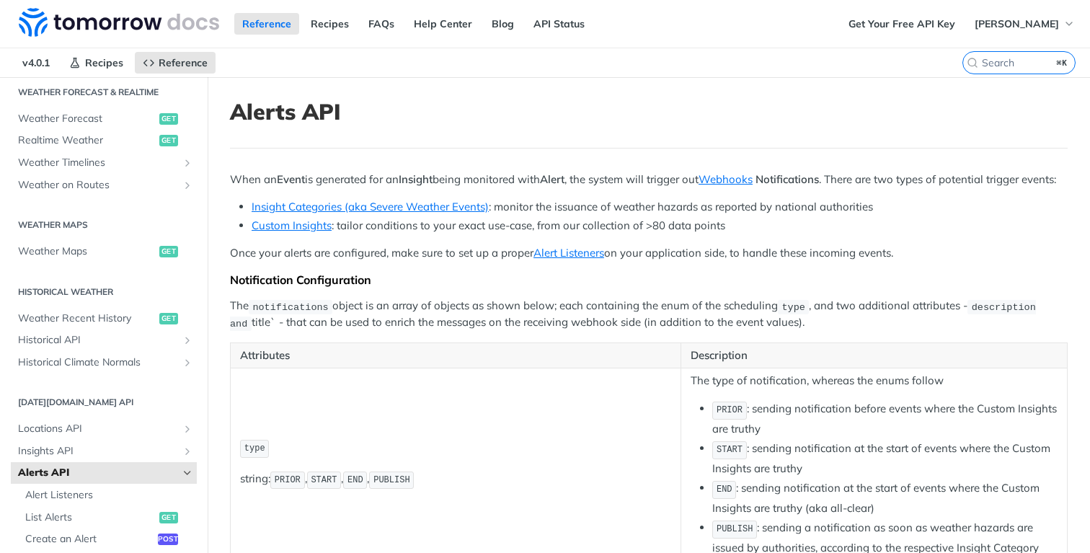
click at [249, 183] on p "When an Event is generated for an Insight being monitored with Alert , the syst…" at bounding box center [649, 180] width 838 height 17
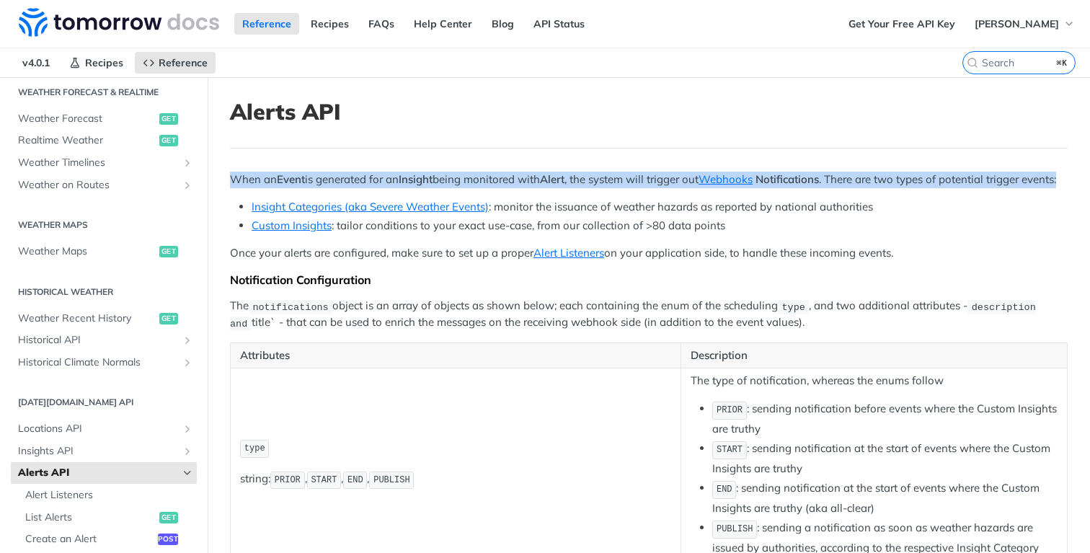
click at [249, 183] on p "When an Event is generated for an Insight being monitored with Alert , the syst…" at bounding box center [649, 180] width 838 height 17
click at [469, 213] on link "Insight Categories (aka Severe Weather Events)" at bounding box center [370, 207] width 237 height 14
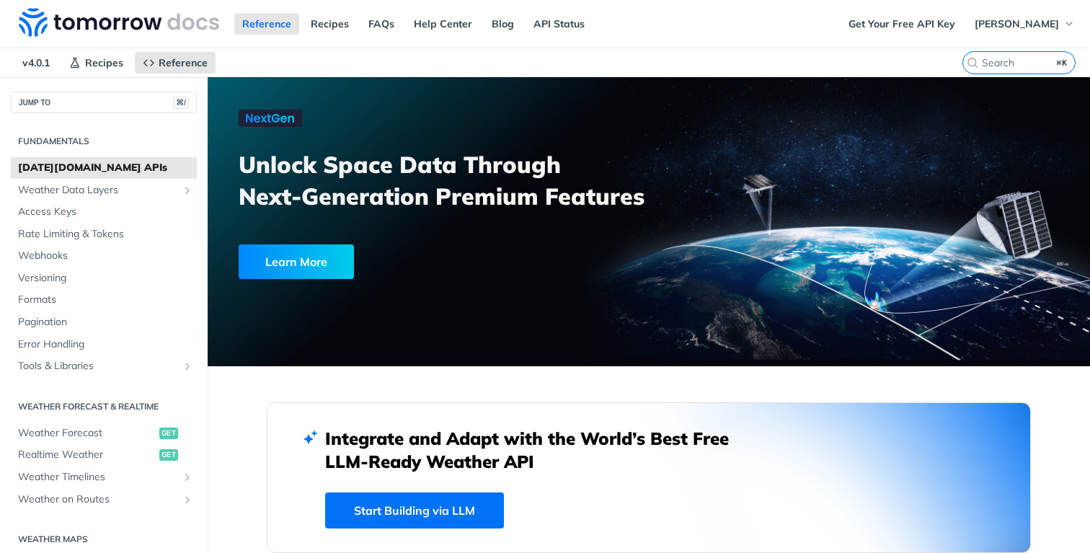
scroll to position [129, 0]
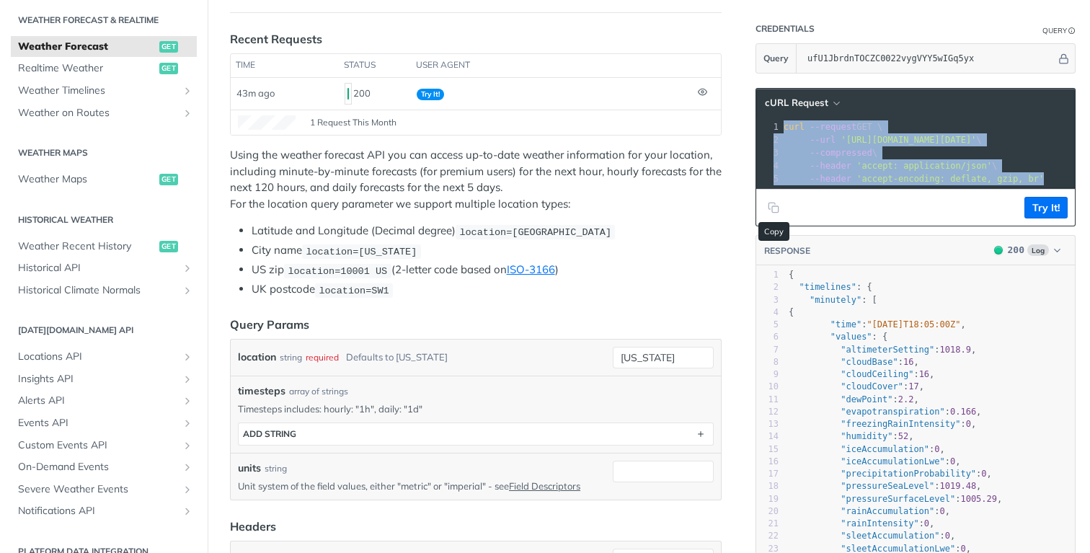
scroll to position [316, 0]
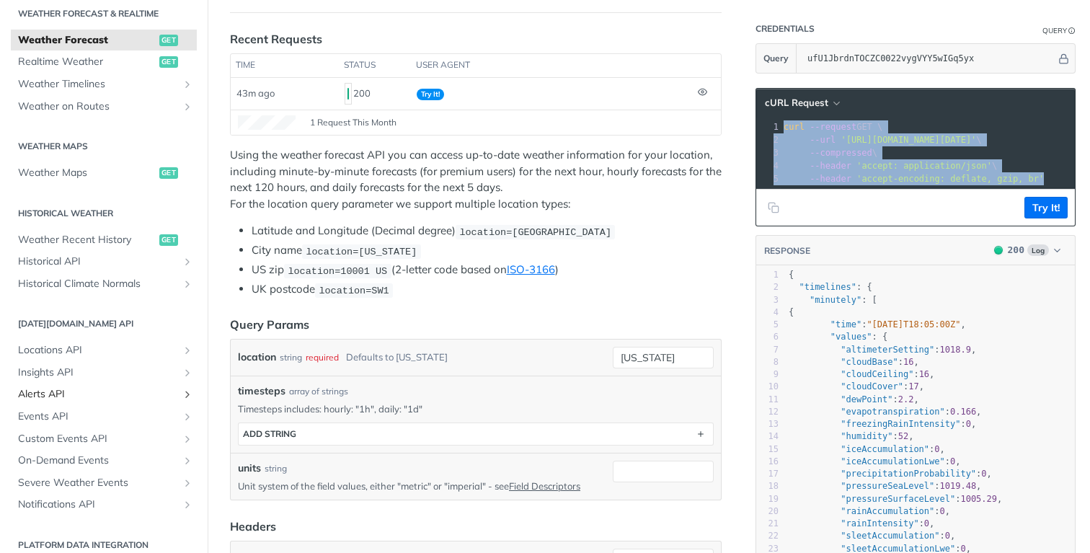
click at [71, 392] on span "Alerts API" at bounding box center [98, 394] width 160 height 14
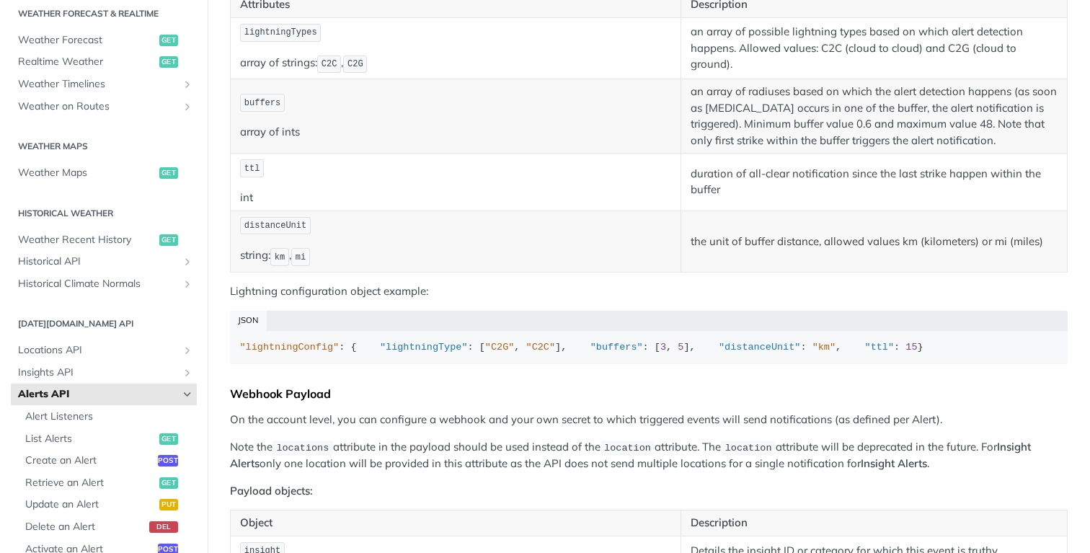
scroll to position [968, 0]
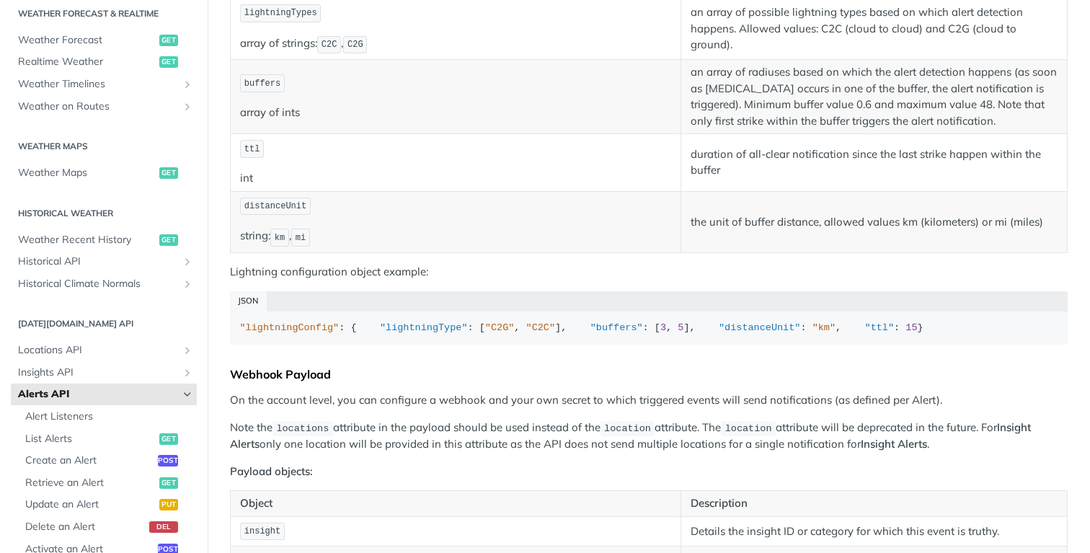
click at [708, 179] on p "duration of all-clear notification since the last strike happen within the buff…" at bounding box center [874, 162] width 367 height 32
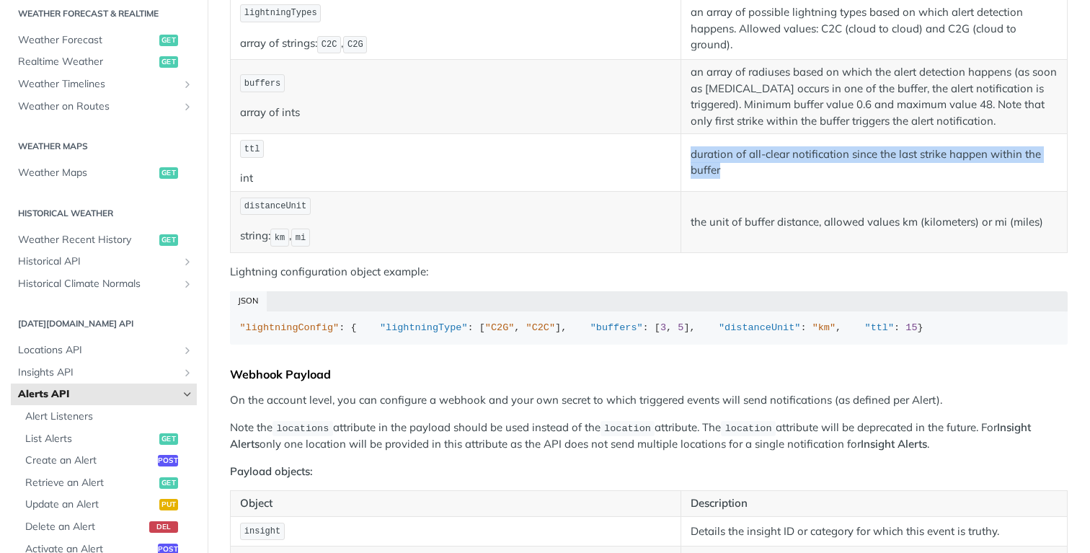
click at [708, 179] on p "duration of all-clear notification since the last strike happen within the buff…" at bounding box center [874, 162] width 367 height 32
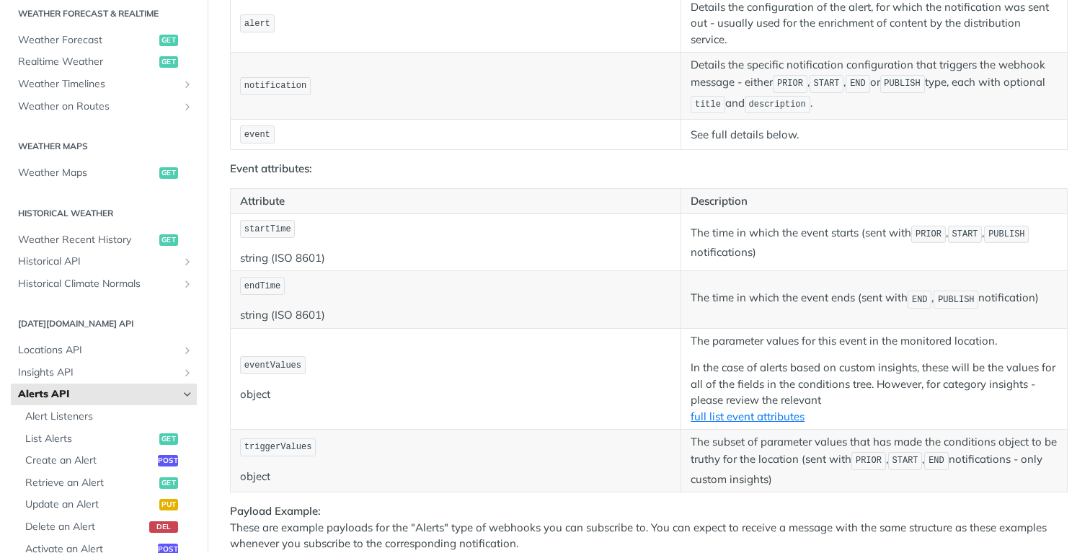
scroll to position [1674, 0]
